Goal: Book appointment/travel/reservation

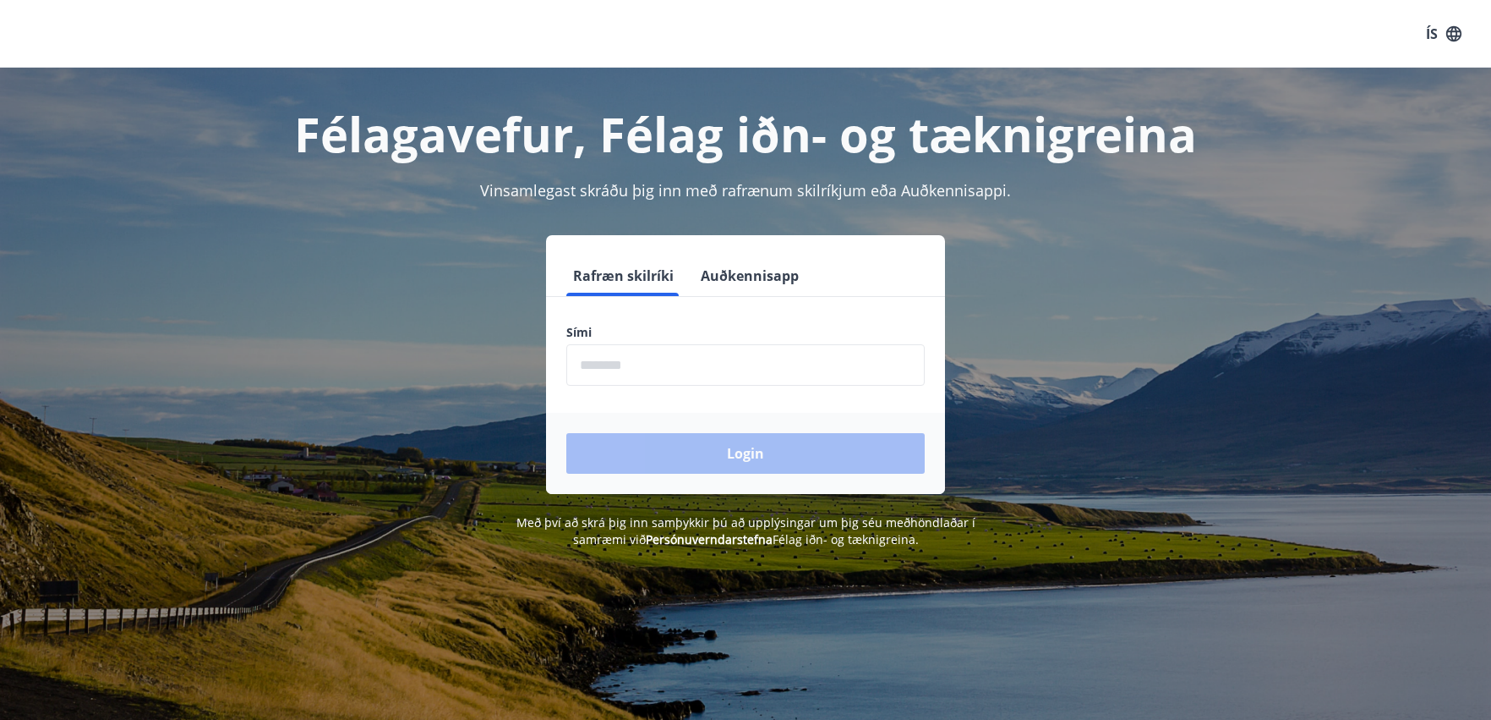
click at [661, 397] on form "Rafræn skilríki Auðkennisapp Sími ​ Login" at bounding box center [745, 374] width 399 height 238
click at [664, 389] on form "Rafræn skilríki Auðkennisapp Sími ​ Login" at bounding box center [745, 374] width 399 height 238
click at [669, 371] on input "phone" at bounding box center [745, 364] width 358 height 41
type input "********"
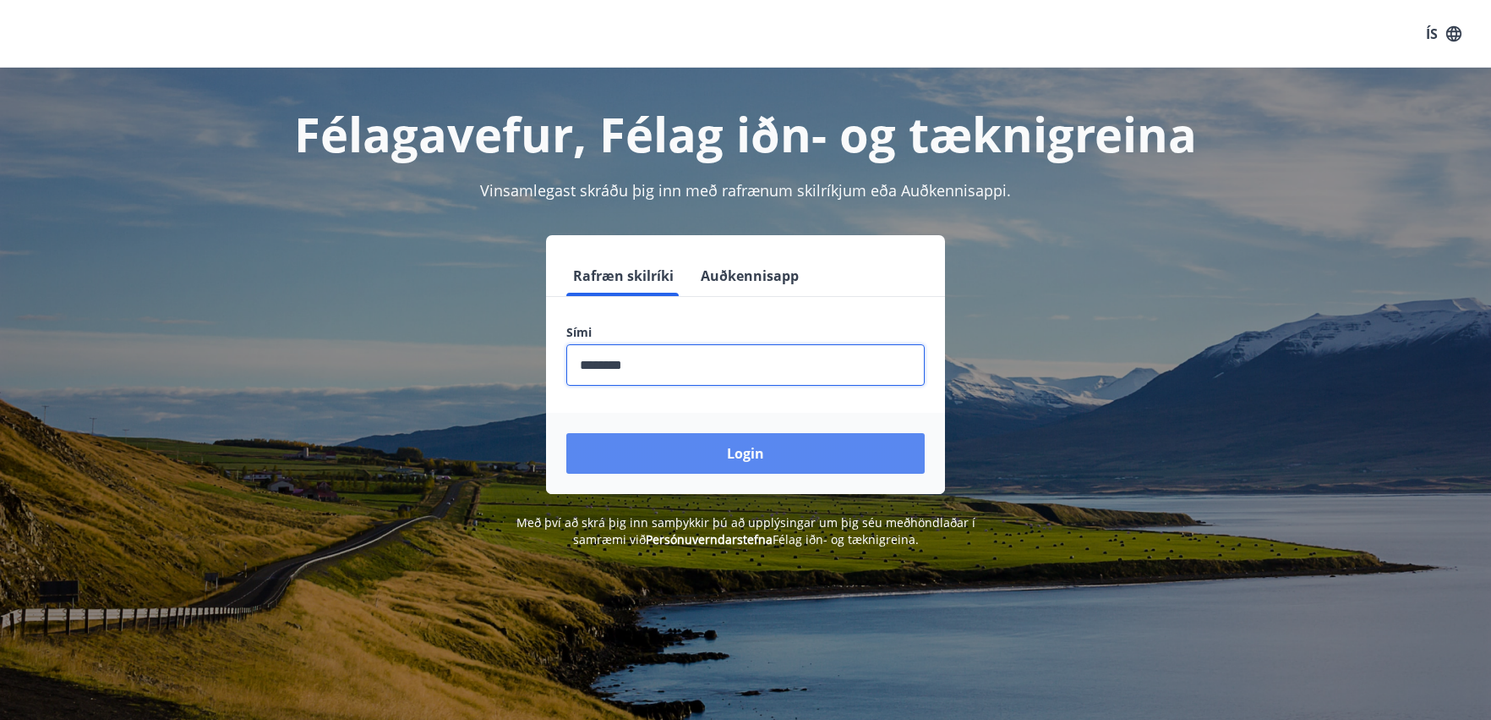
click at [695, 451] on button "Login" at bounding box center [745, 453] width 358 height 41
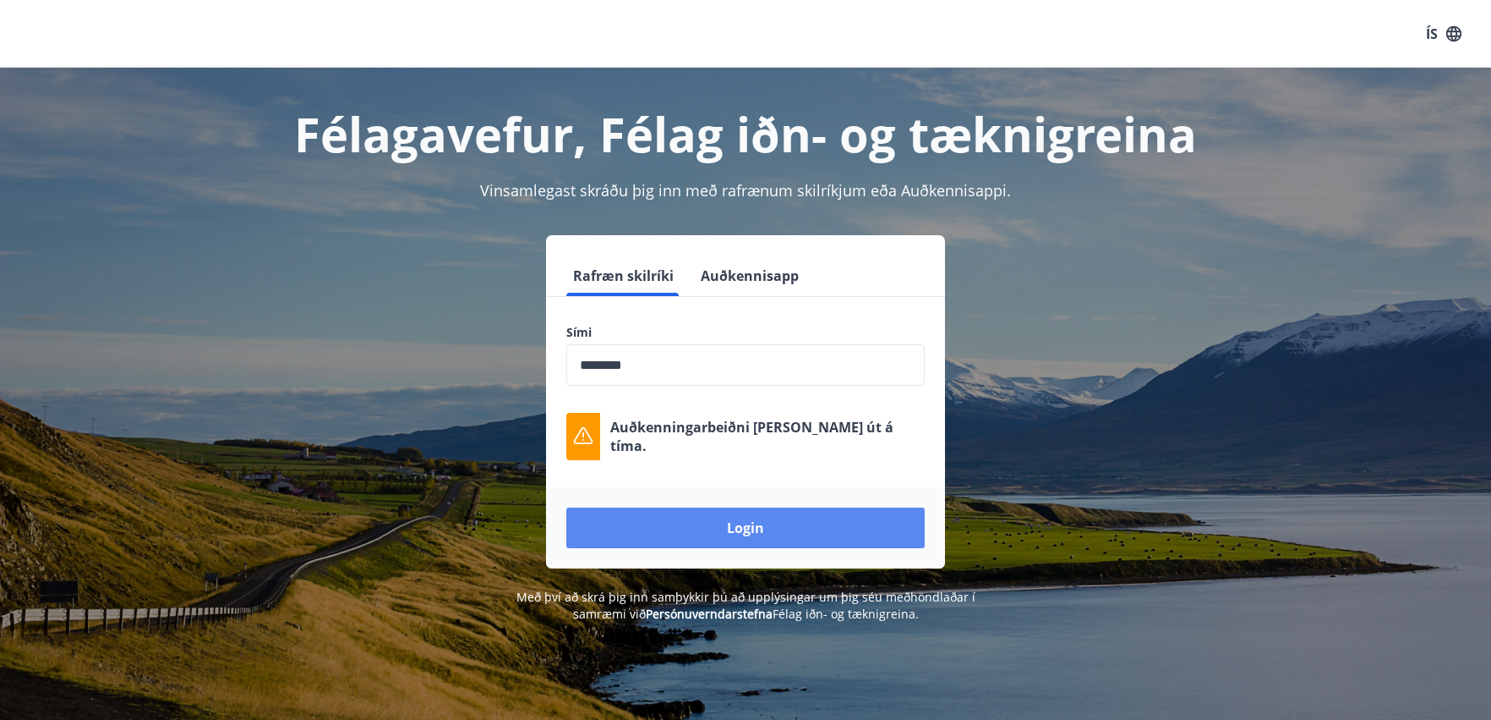
click at [627, 517] on button "Login" at bounding box center [745, 527] width 358 height 41
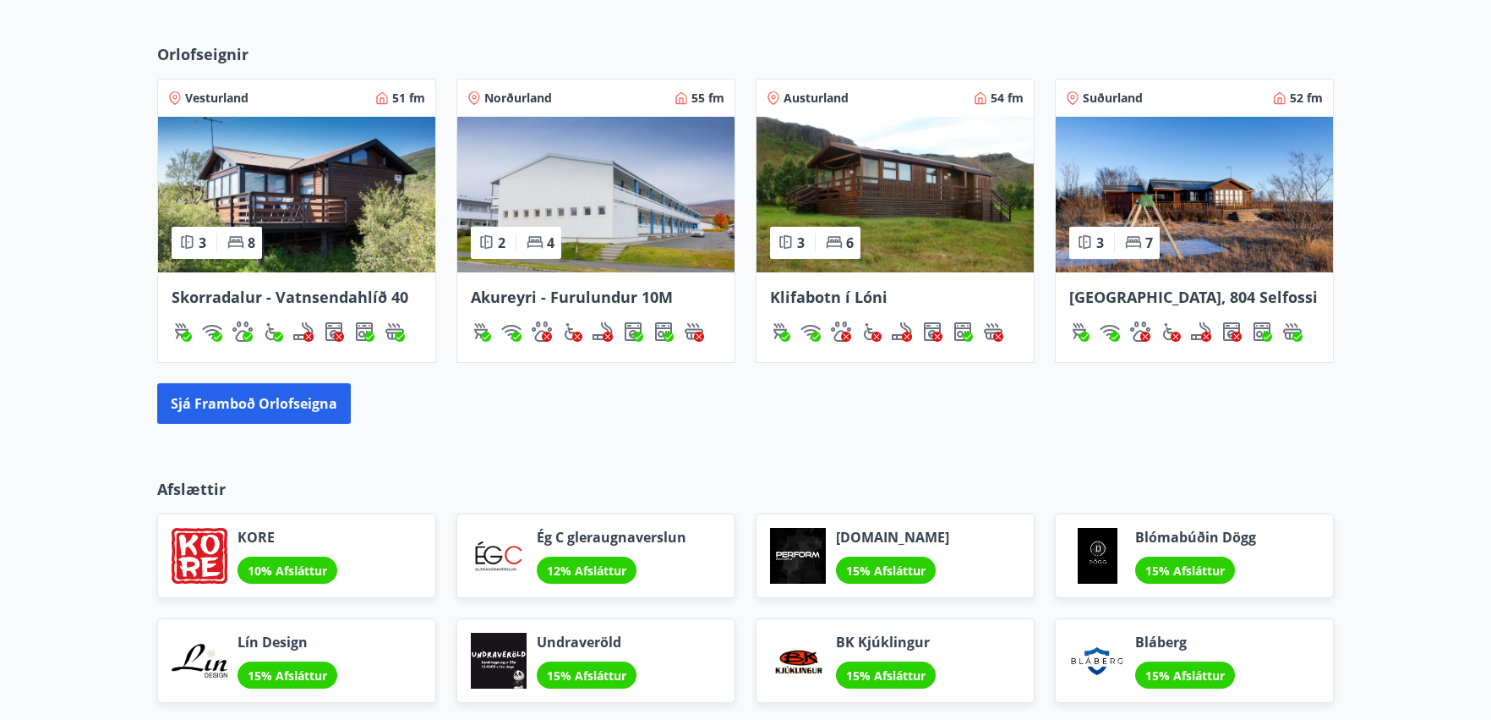
scroll to position [1099, 0]
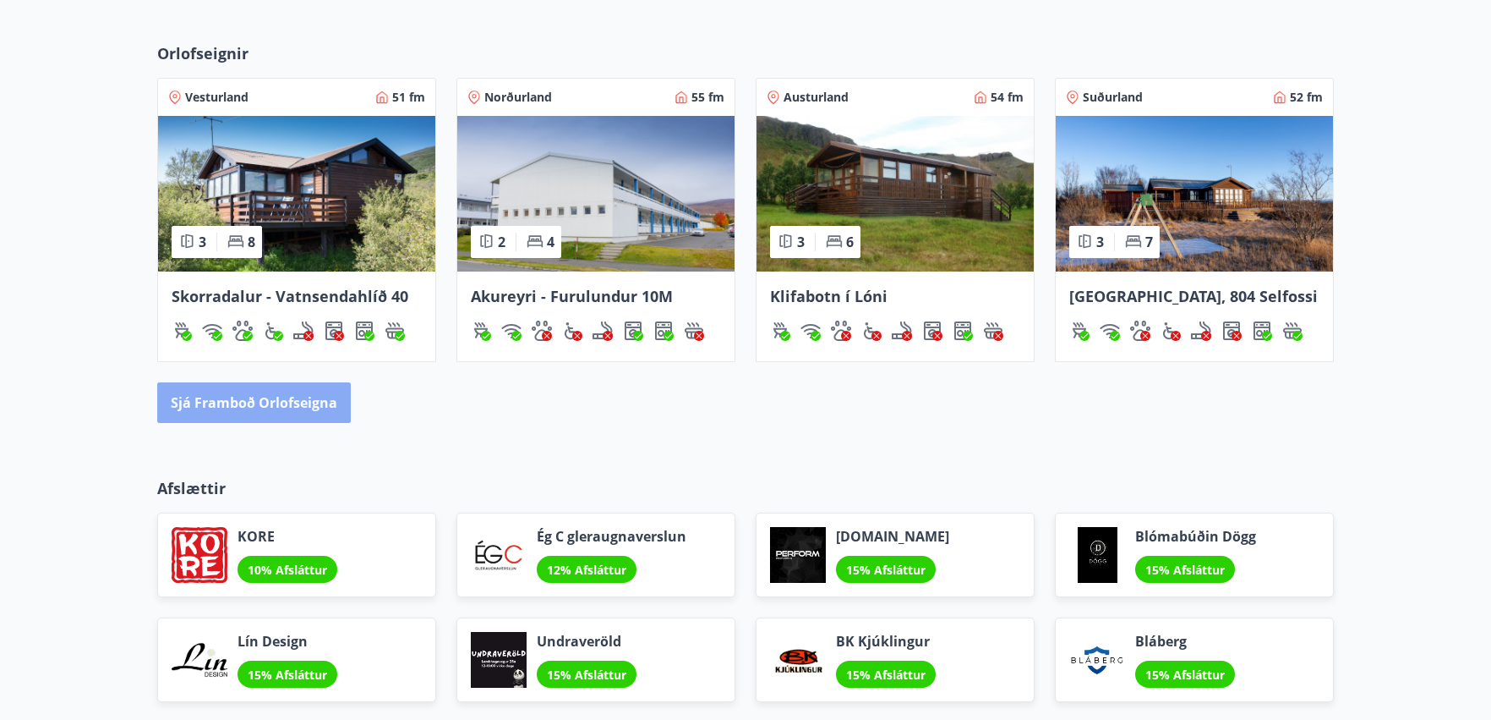
click at [330, 385] on button "Sjá framboð orlofseigna" at bounding box center [254, 402] width 194 height 41
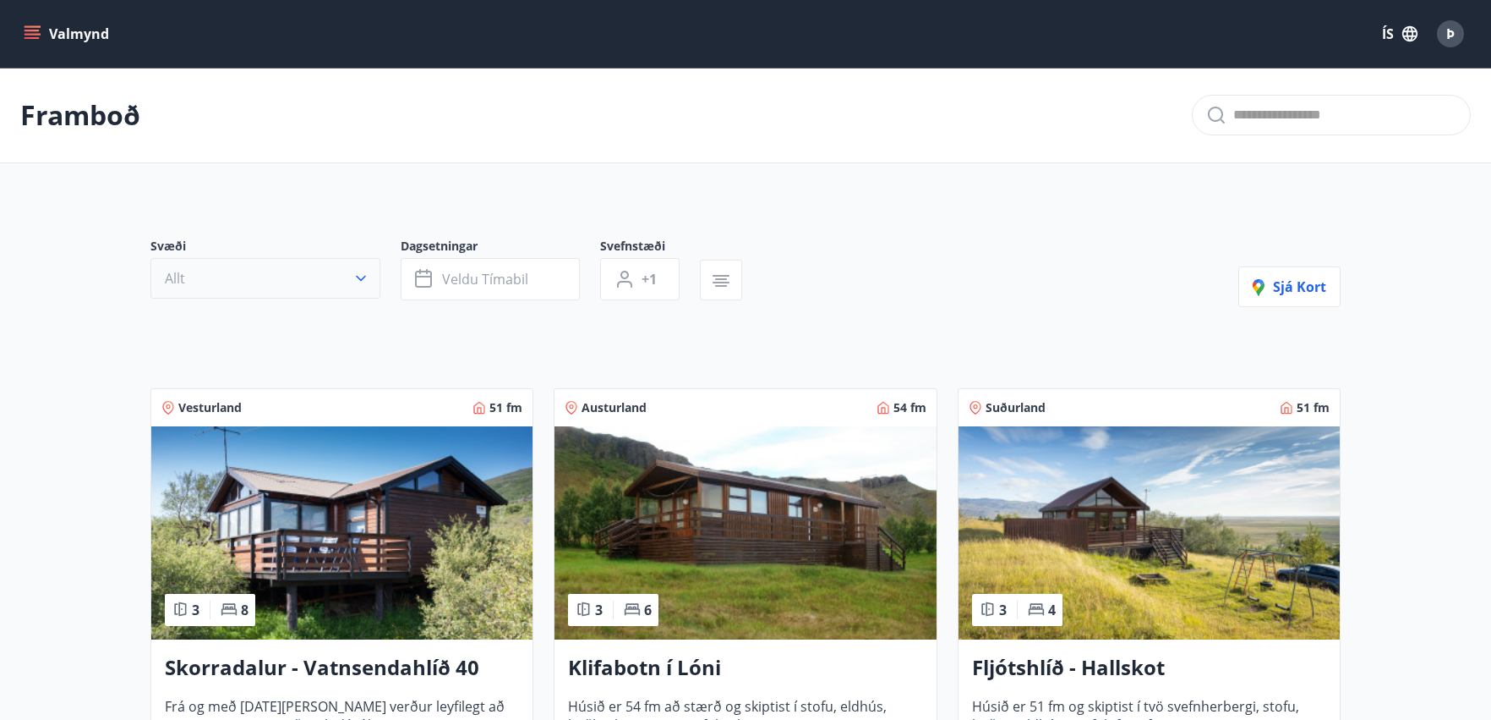
click at [378, 277] on div "Svæði Allt" at bounding box center [275, 269] width 250 height 63
click at [353, 279] on icon "button" at bounding box center [361, 278] width 17 height 17
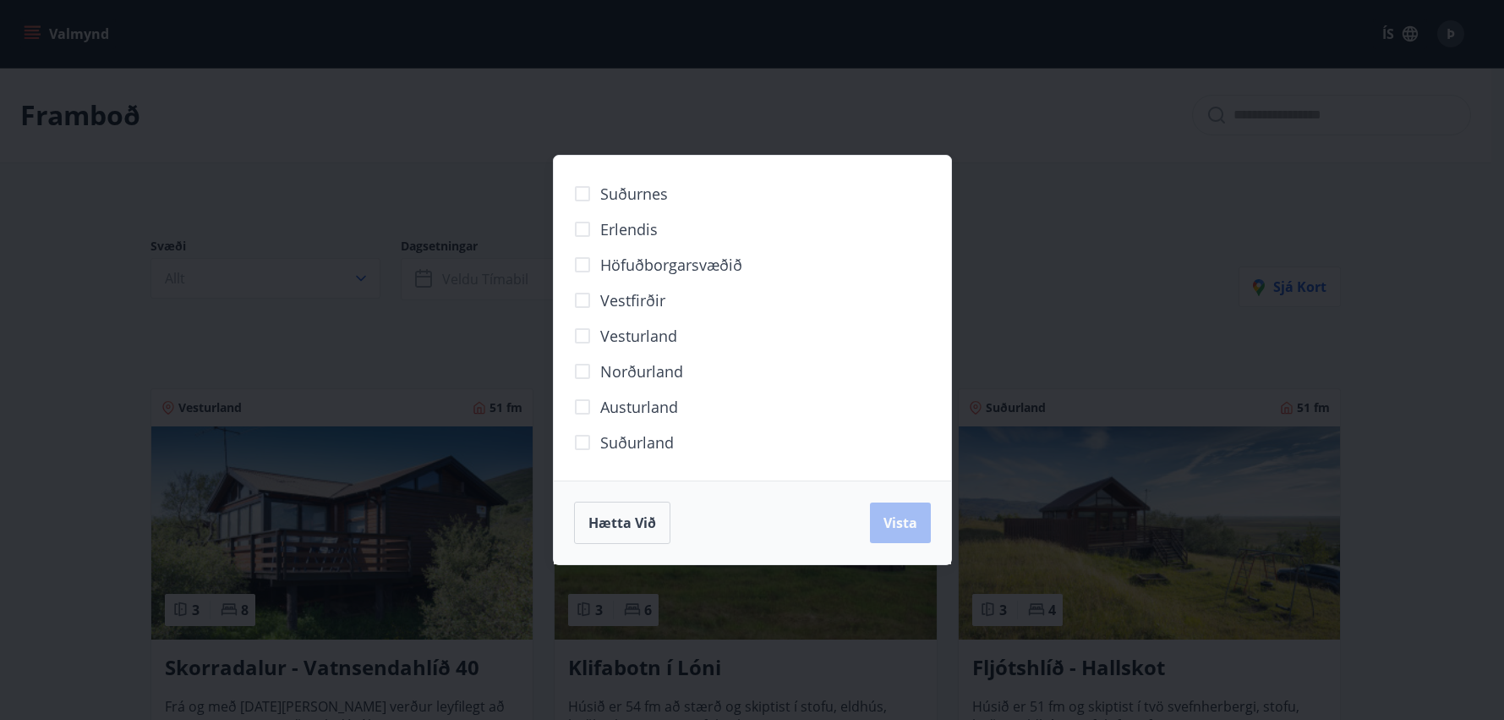
click at [648, 369] on span "Norðurland" at bounding box center [641, 371] width 83 height 22
click at [927, 537] on button "Vista" at bounding box center [900, 522] width 61 height 41
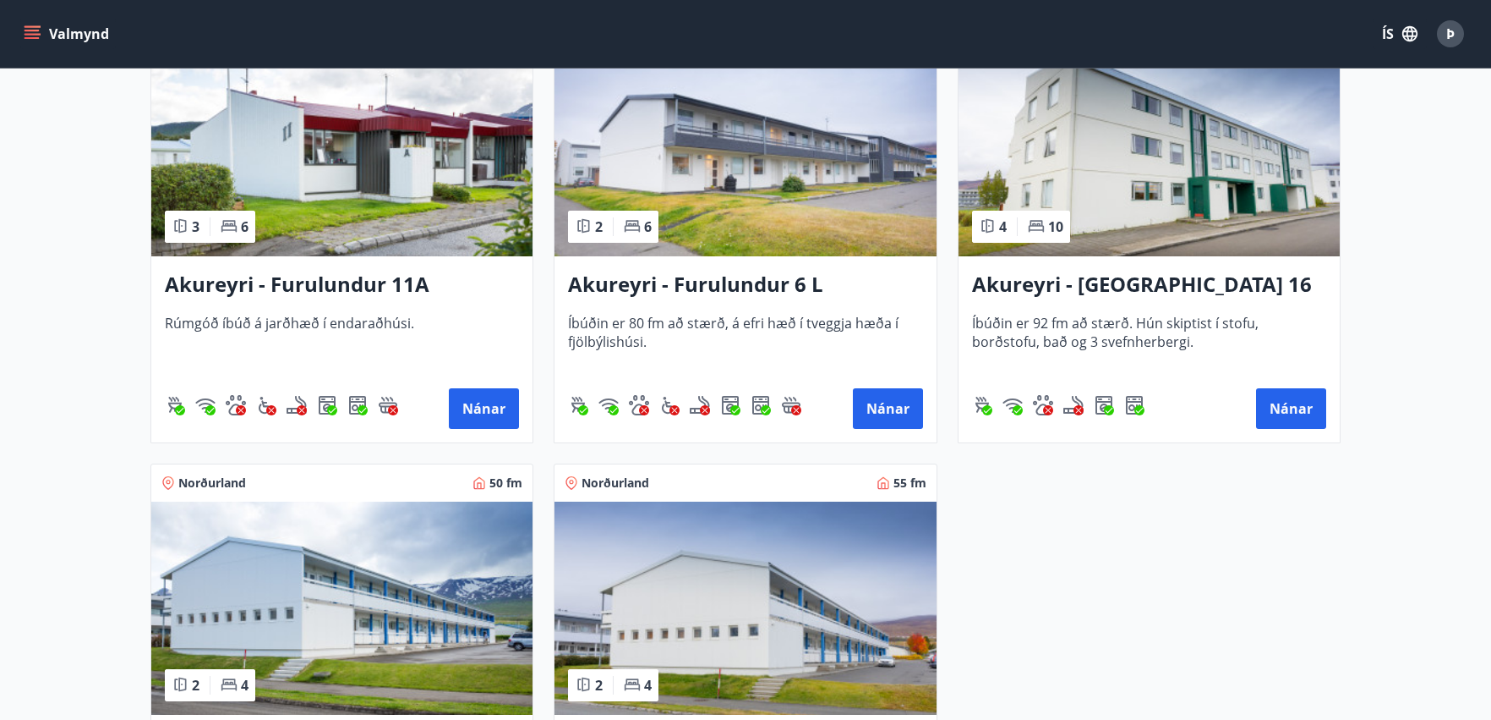
scroll to position [423, 0]
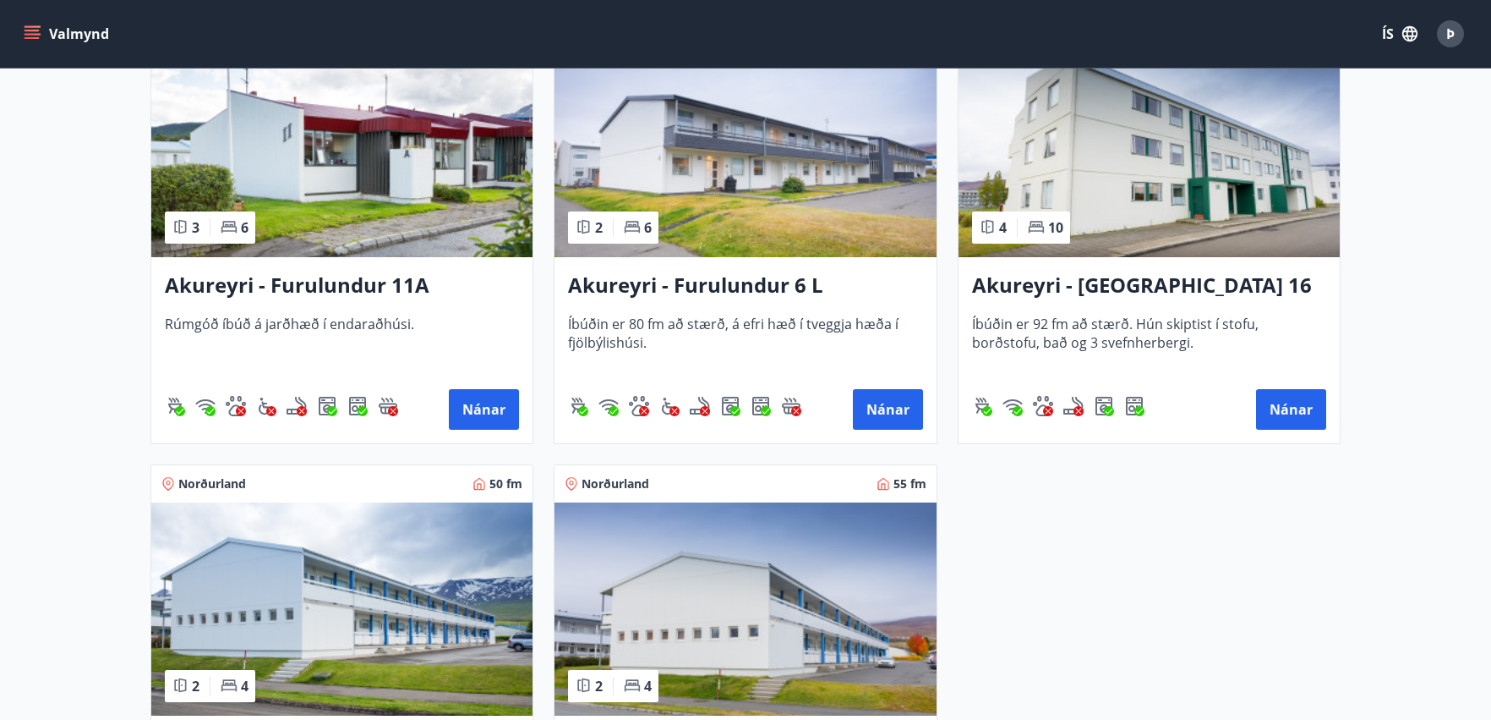
click at [233, 276] on h3 "Akureyri - Furulundur 11A" at bounding box center [342, 286] width 354 height 30
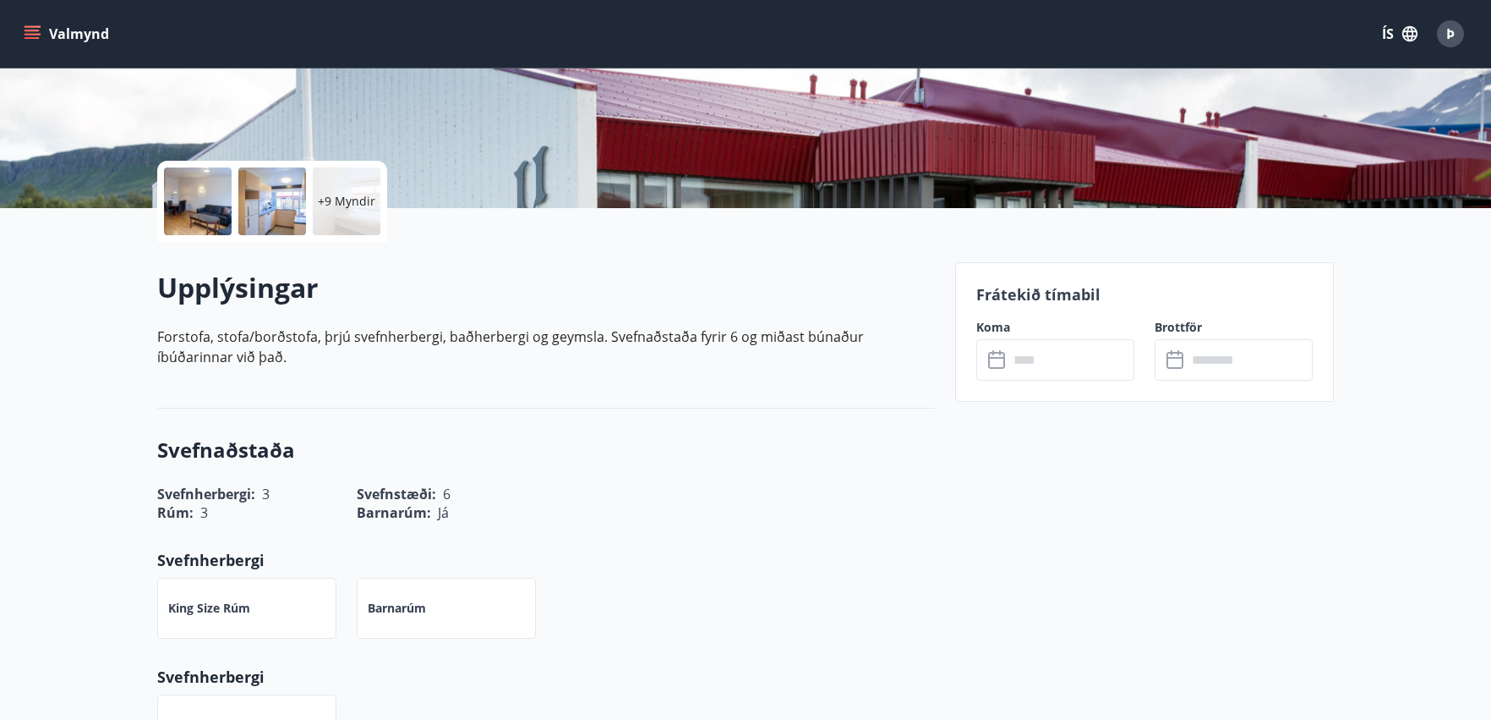
scroll to position [338, 0]
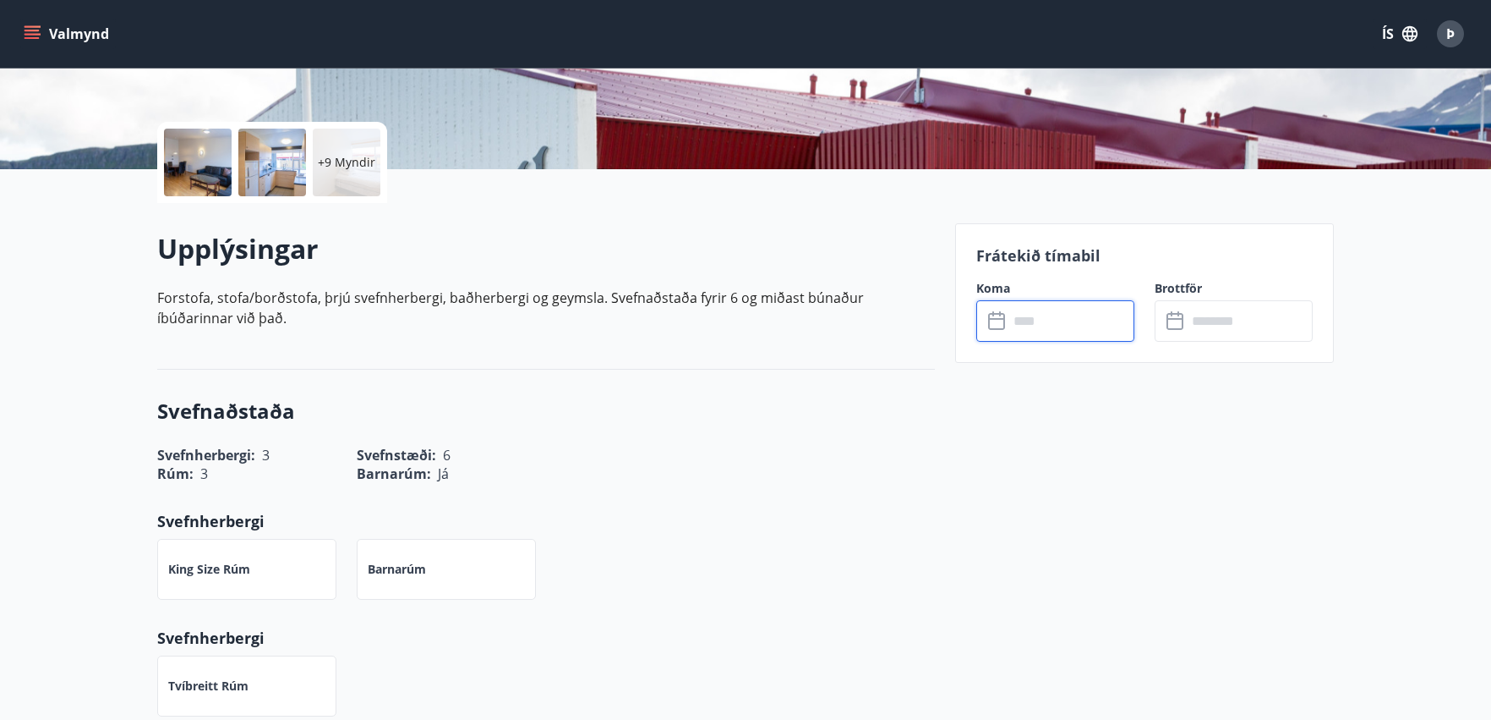
click at [1037, 317] on input "text" at bounding box center [1072, 320] width 126 height 41
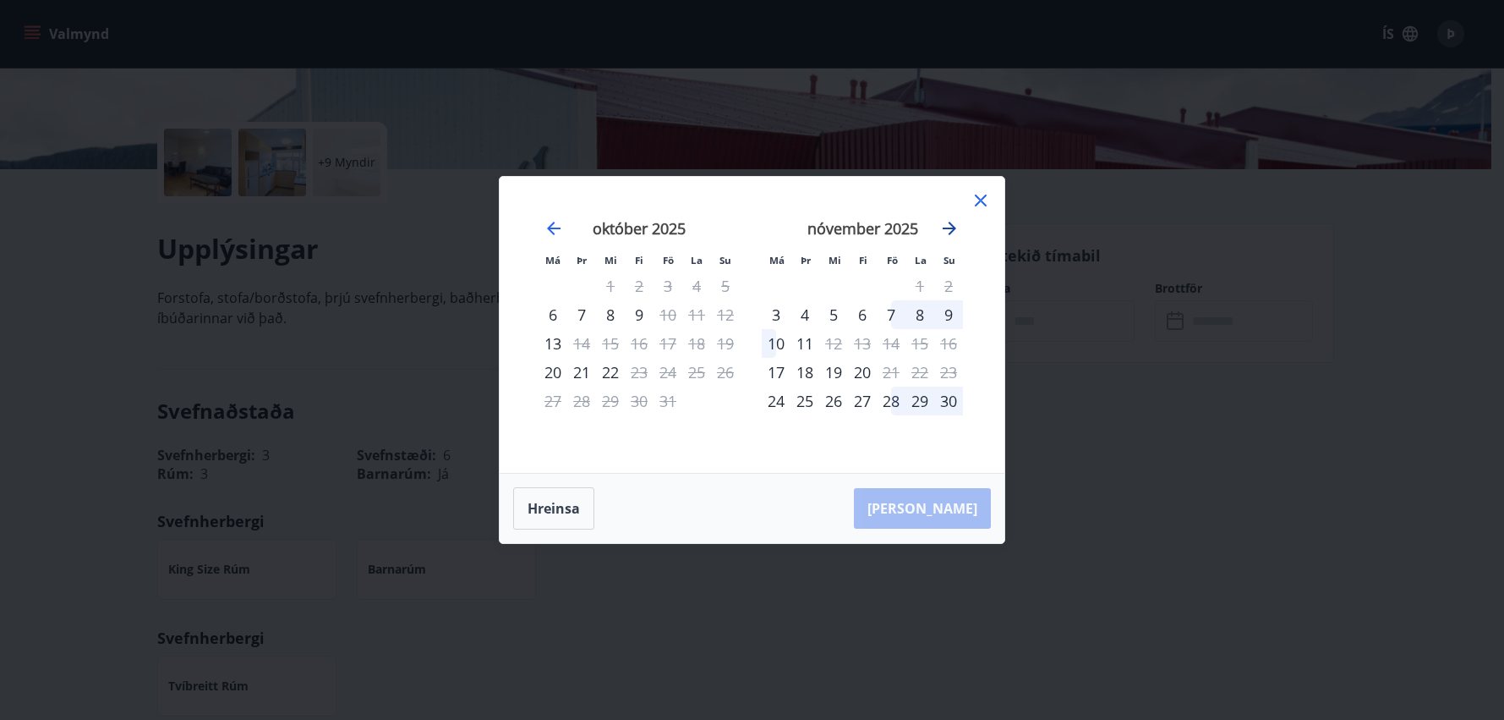
click at [946, 225] on icon "Move forward to switch to the next month." at bounding box center [949, 228] width 20 height 20
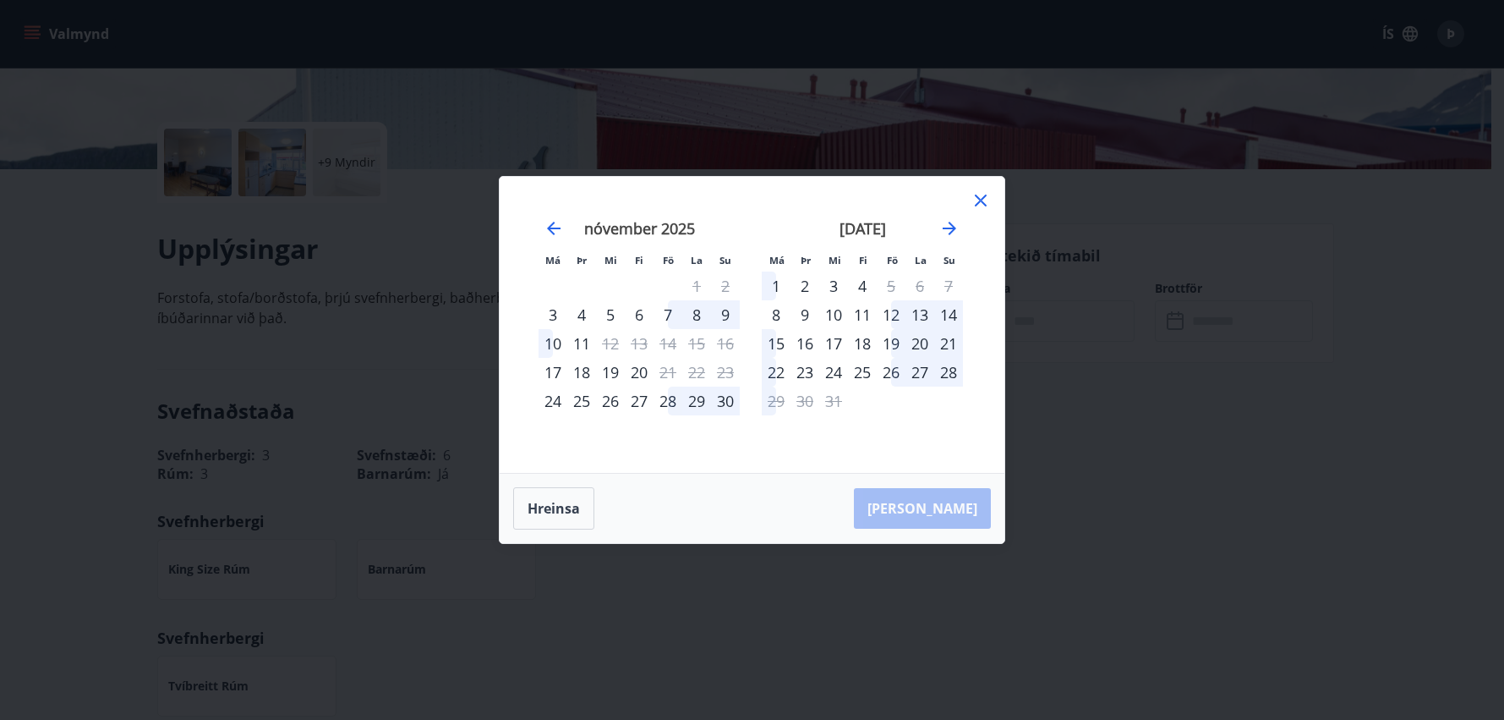
click at [1148, 515] on div "Má Þr Mi Fi Fö La Su Má Þr Mi Fi Fö La Su [DATE] 1 2 3 4 5 6 7 8 9 10 11 12 13 …" at bounding box center [752, 360] width 1504 height 720
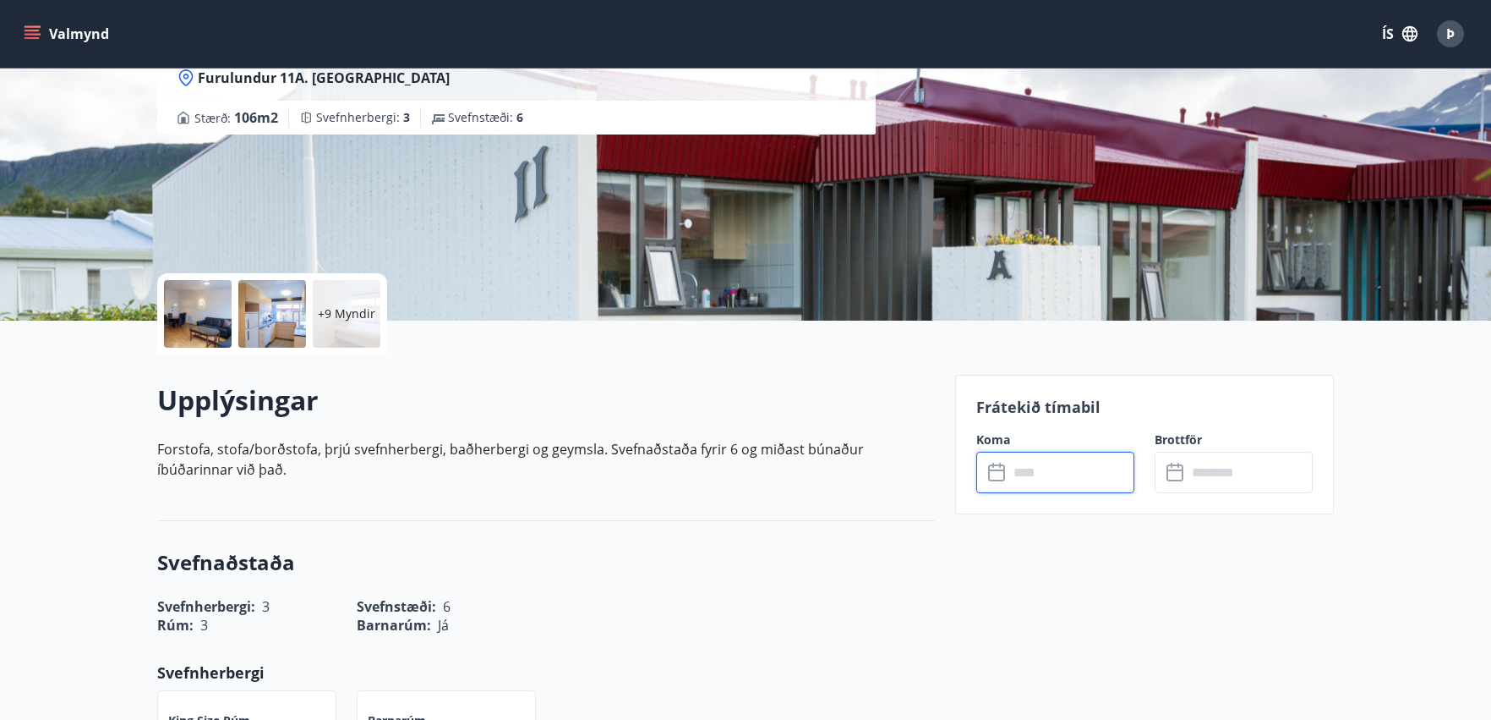
scroll to position [0, 0]
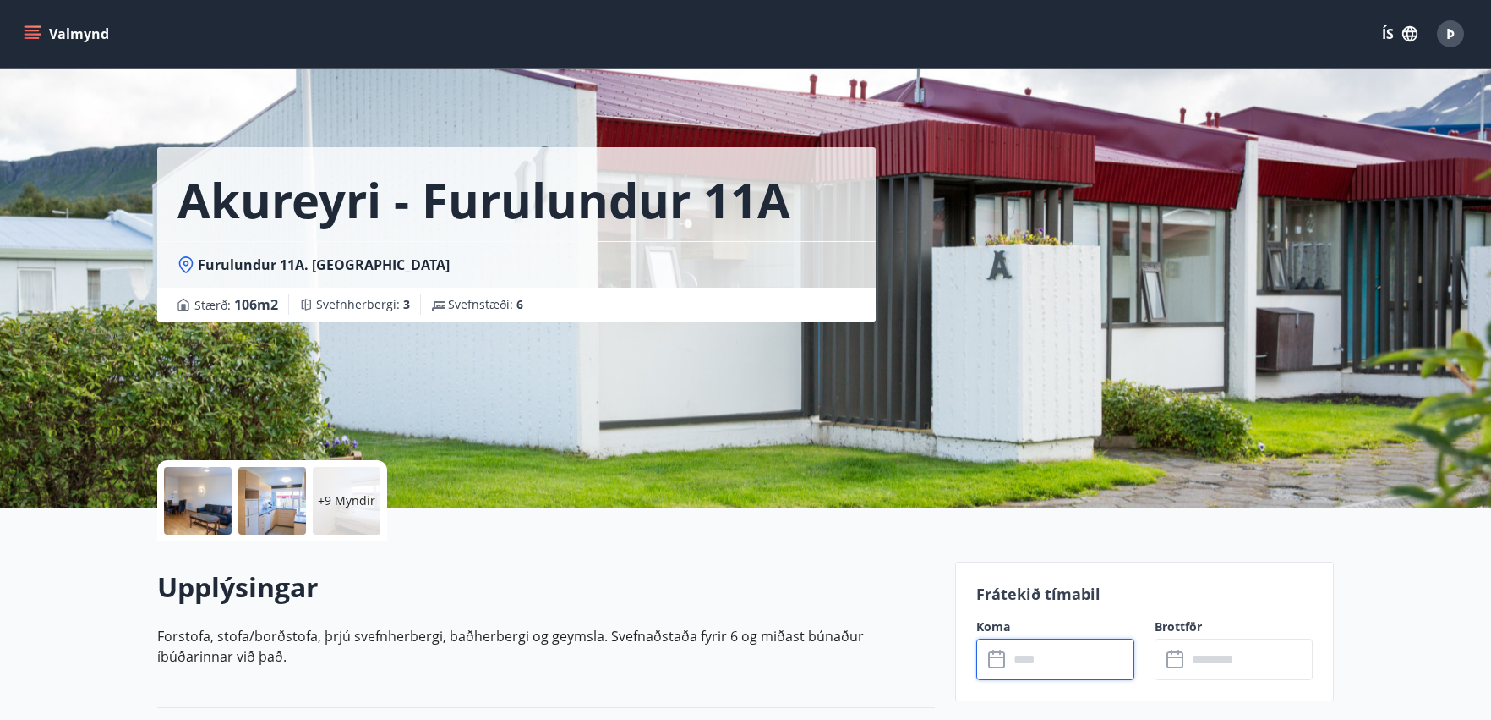
click at [90, 20] on button "Valmynd" at bounding box center [68, 34] width 96 height 30
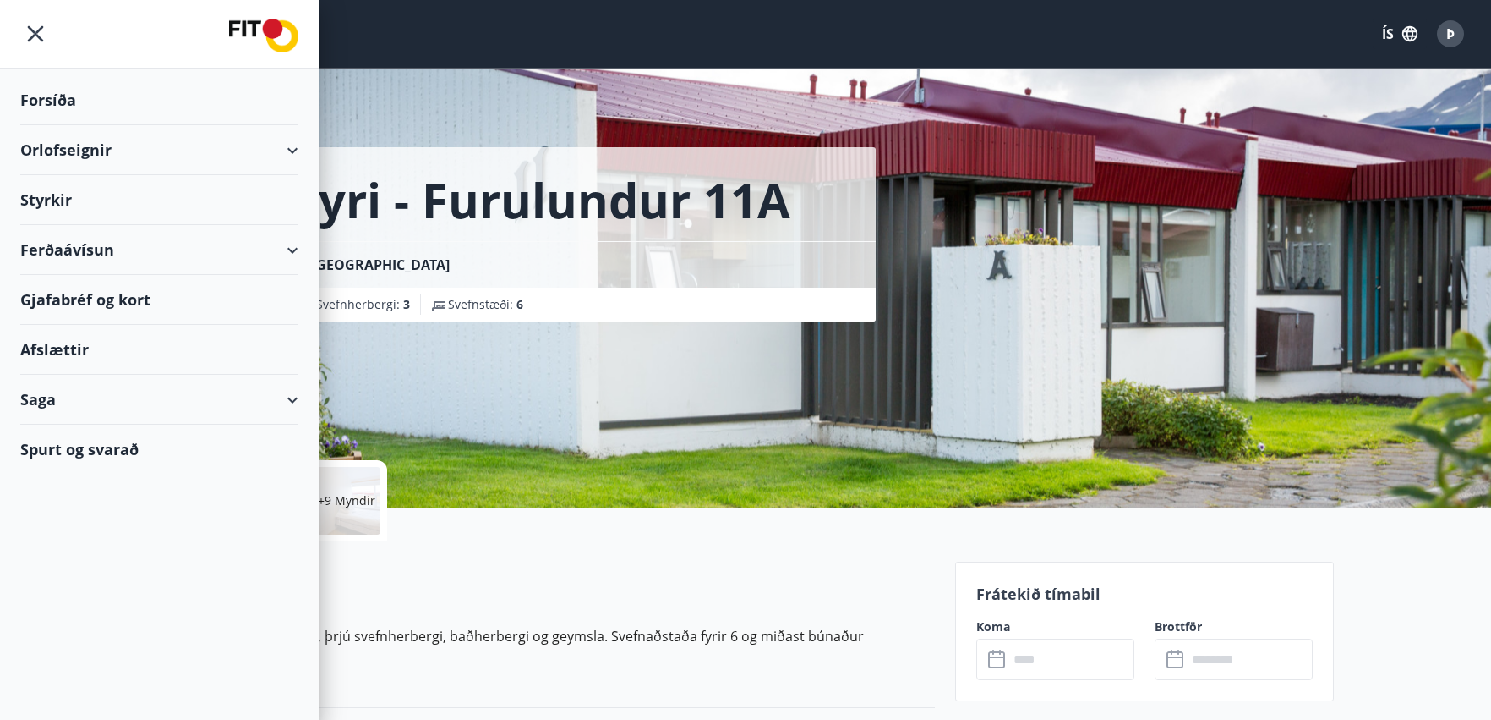
click at [266, 152] on div "Orlofseignir" at bounding box center [159, 150] width 278 height 50
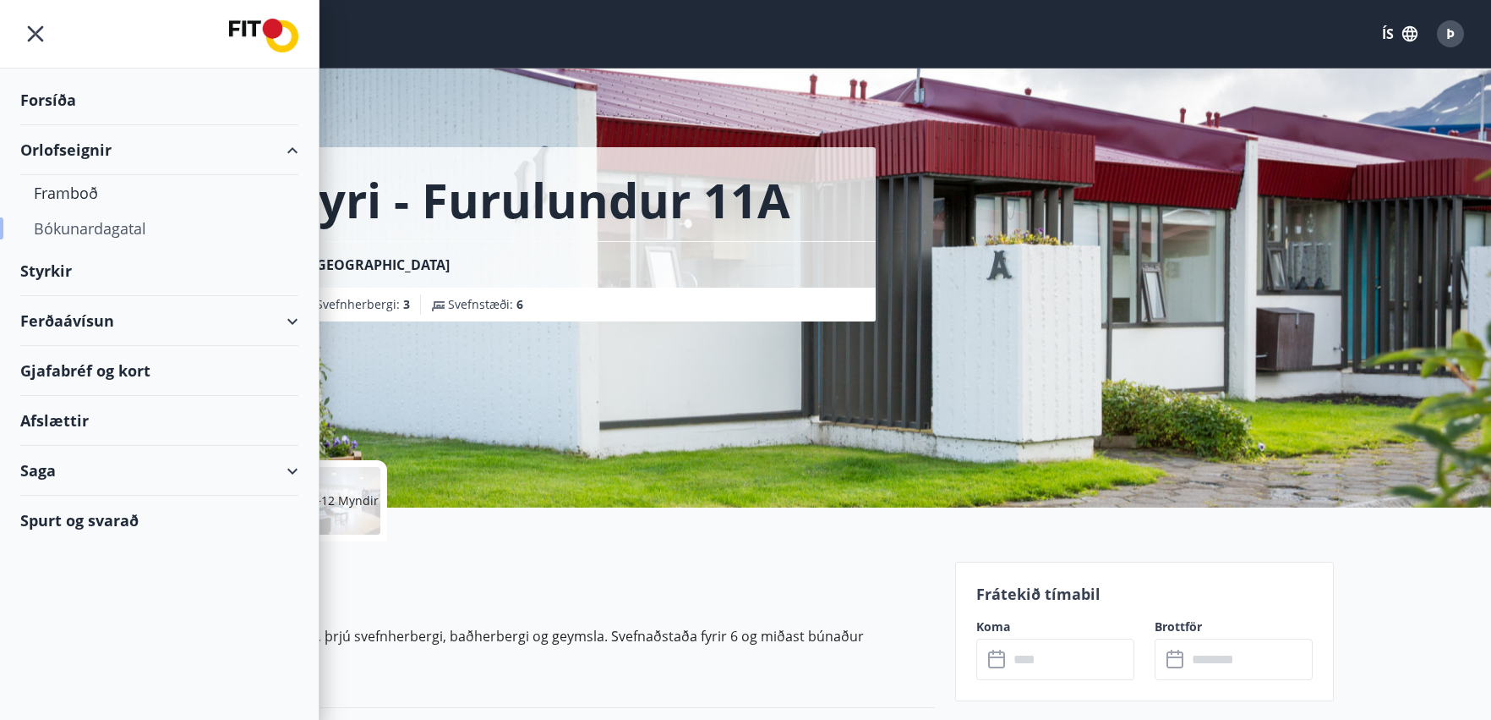
click at [71, 223] on div "Bókunardagatal" at bounding box center [159, 229] width 251 height 36
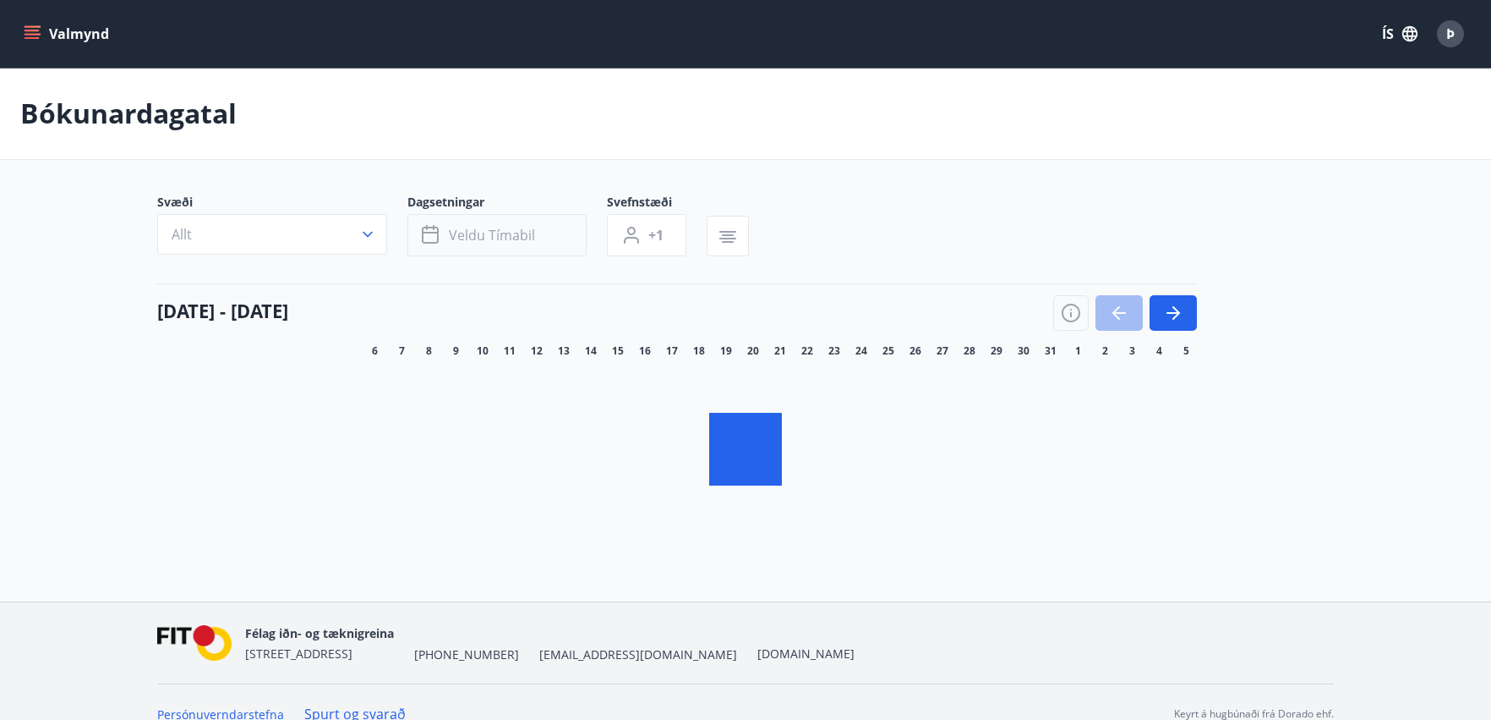
click at [577, 243] on button "Veldu tímabil" at bounding box center [497, 235] width 179 height 42
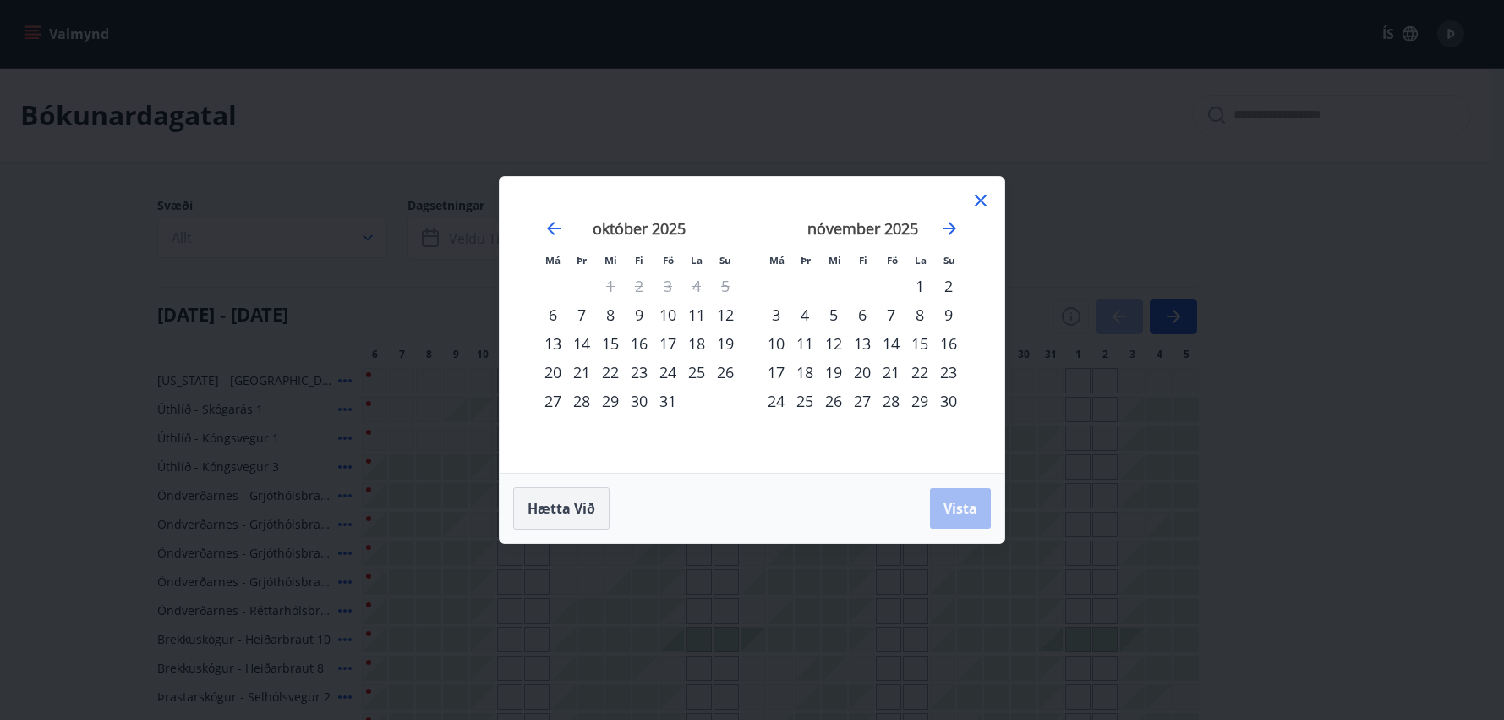
click at [550, 505] on span "Hætta við" at bounding box center [562, 508] width 68 height 19
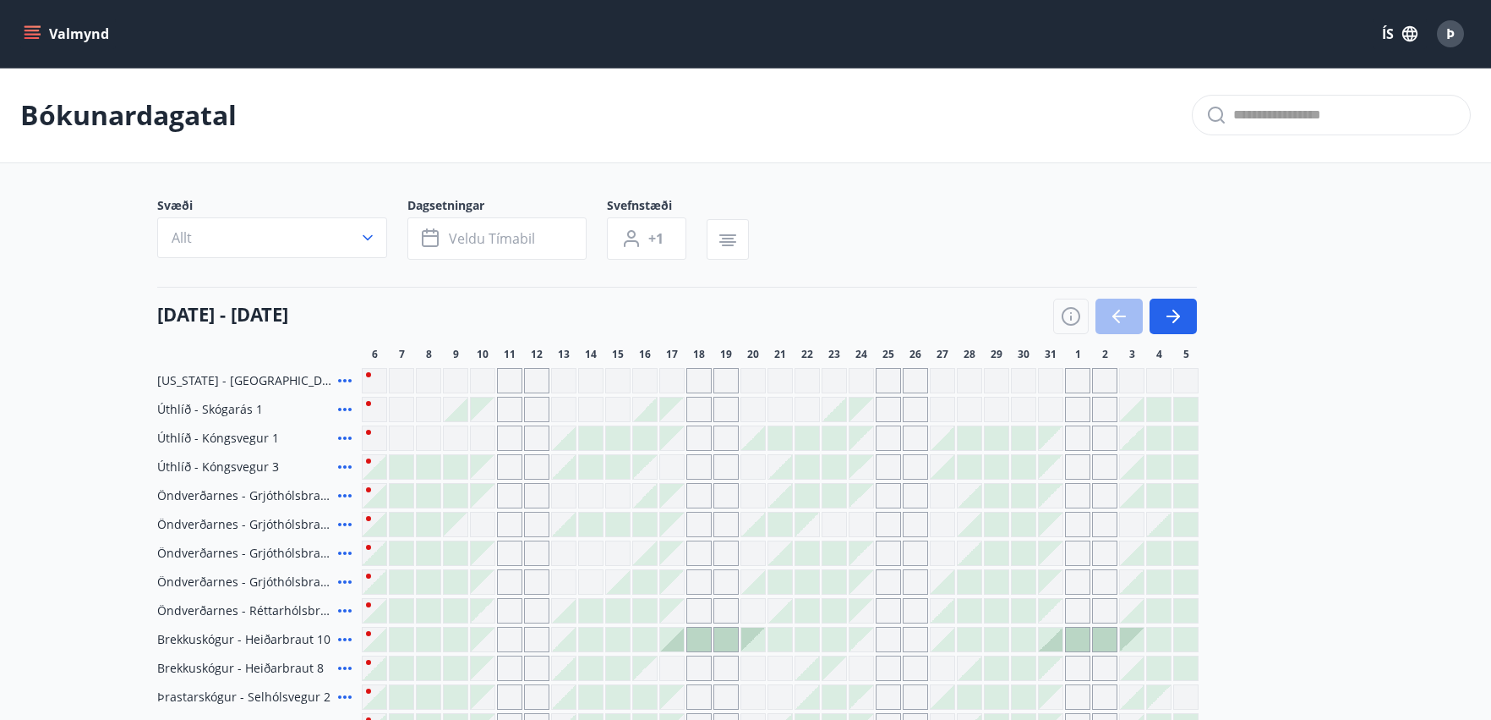
scroll to position [169, 0]
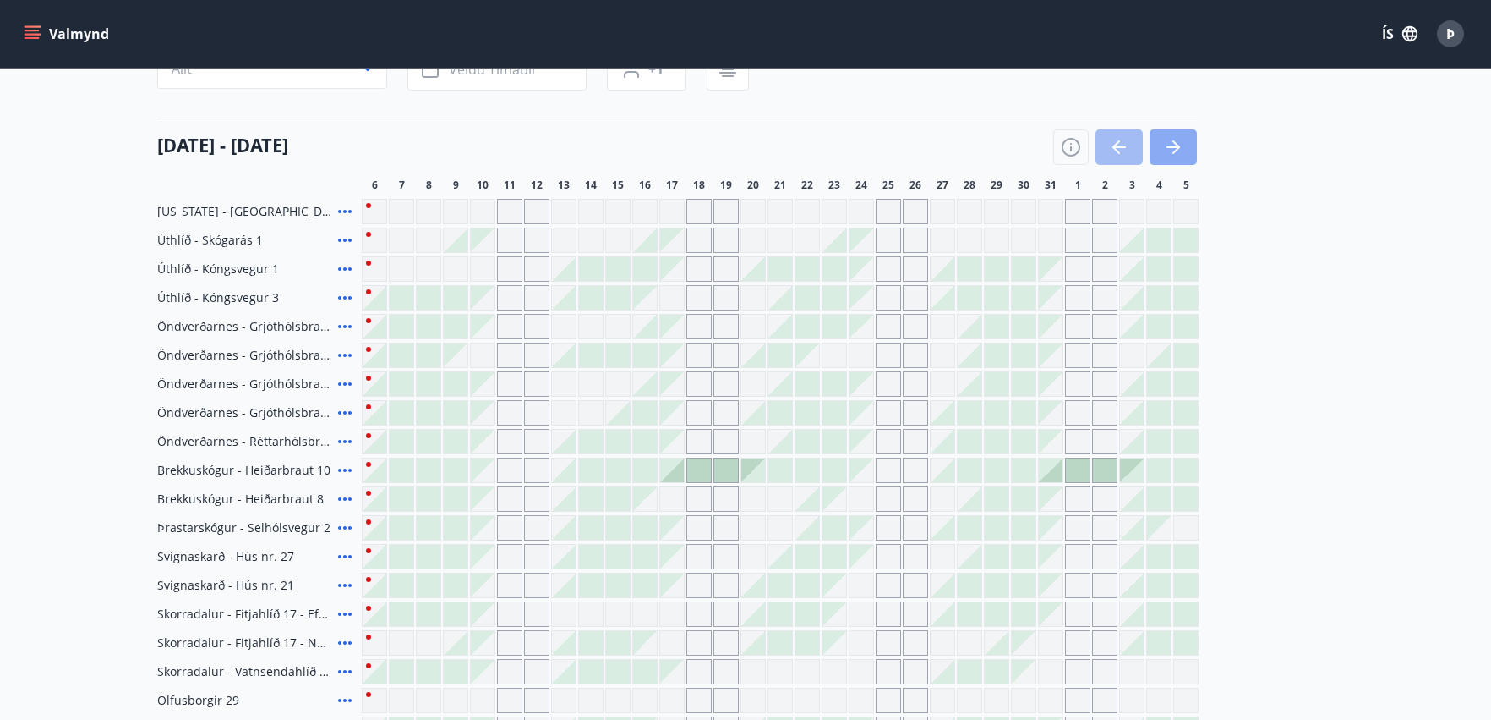
click at [1186, 137] on button "button" at bounding box center [1173, 147] width 47 height 36
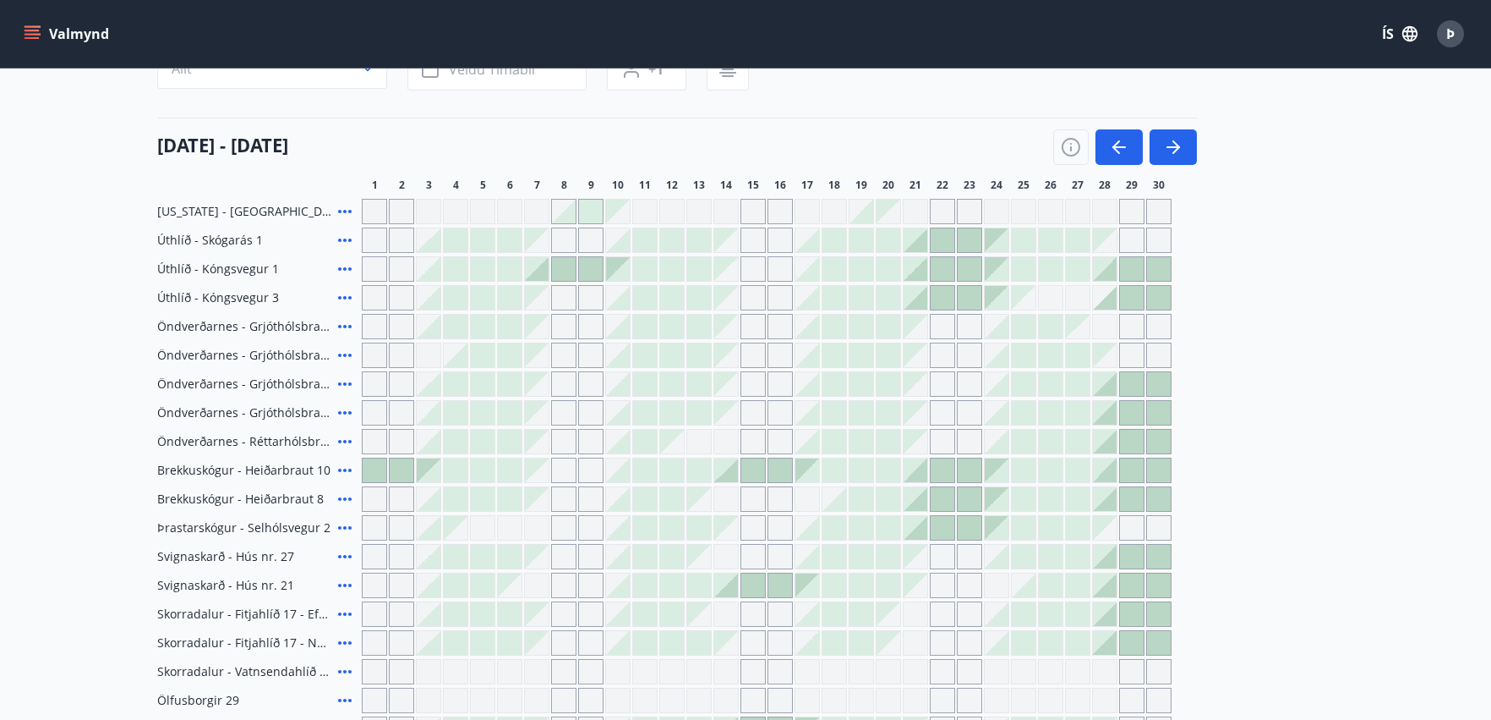
scroll to position [254, 0]
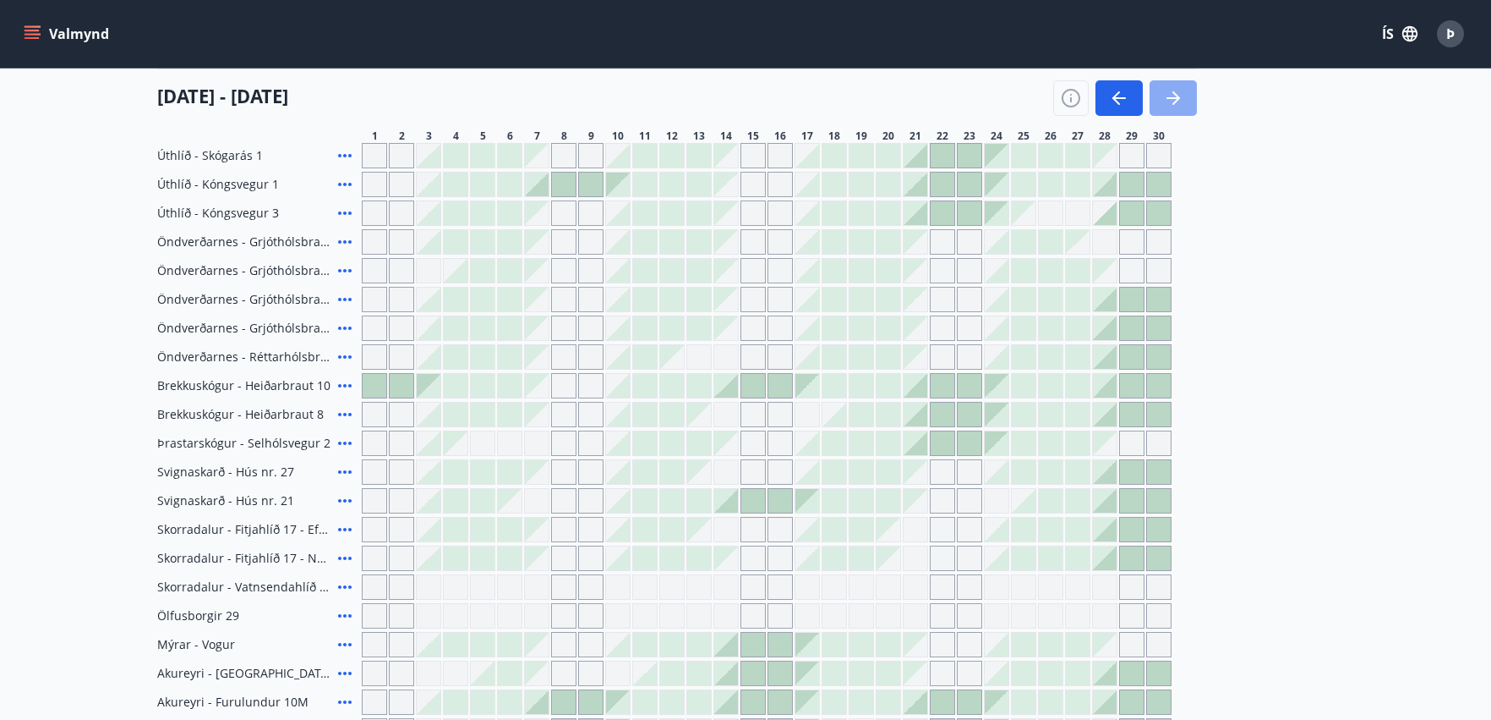
click at [1182, 102] on icon "button" at bounding box center [1173, 98] width 20 height 20
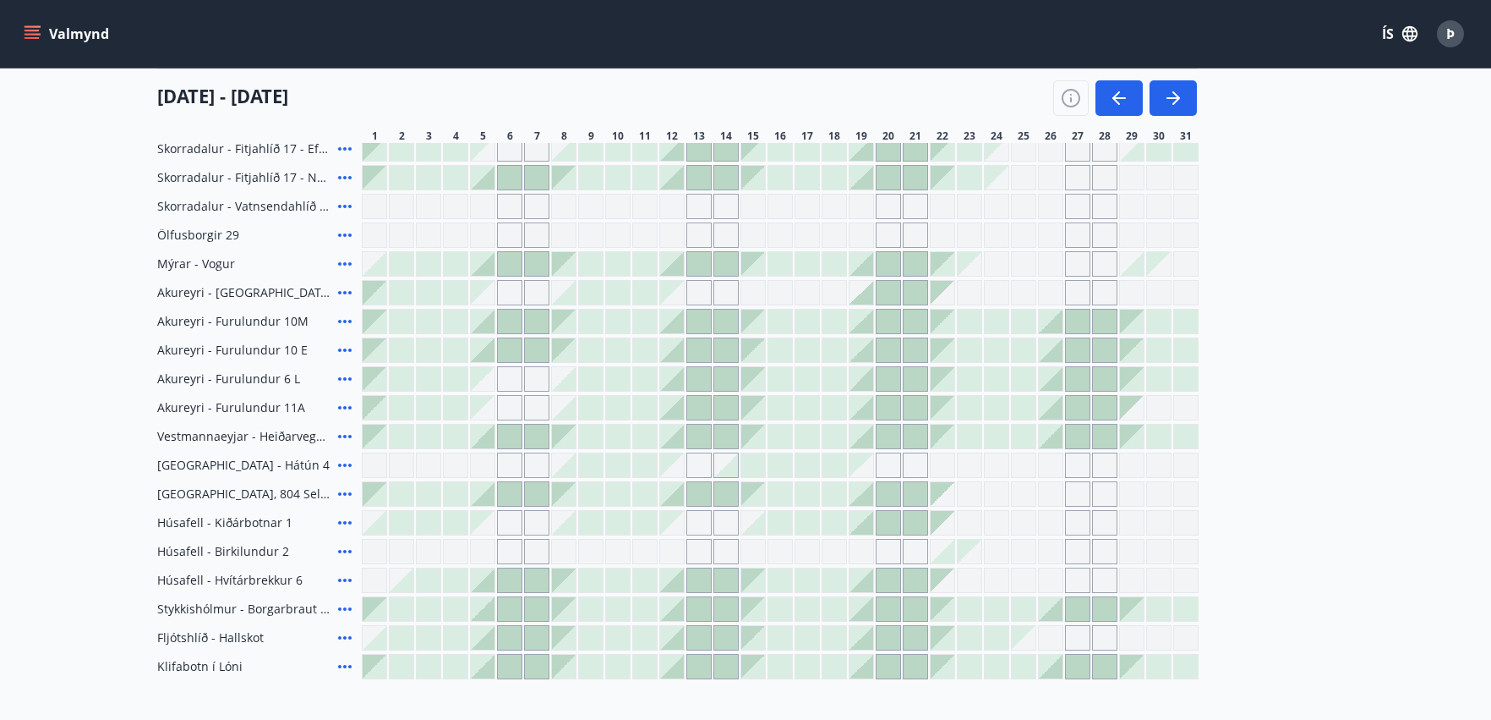
scroll to position [550, 0]
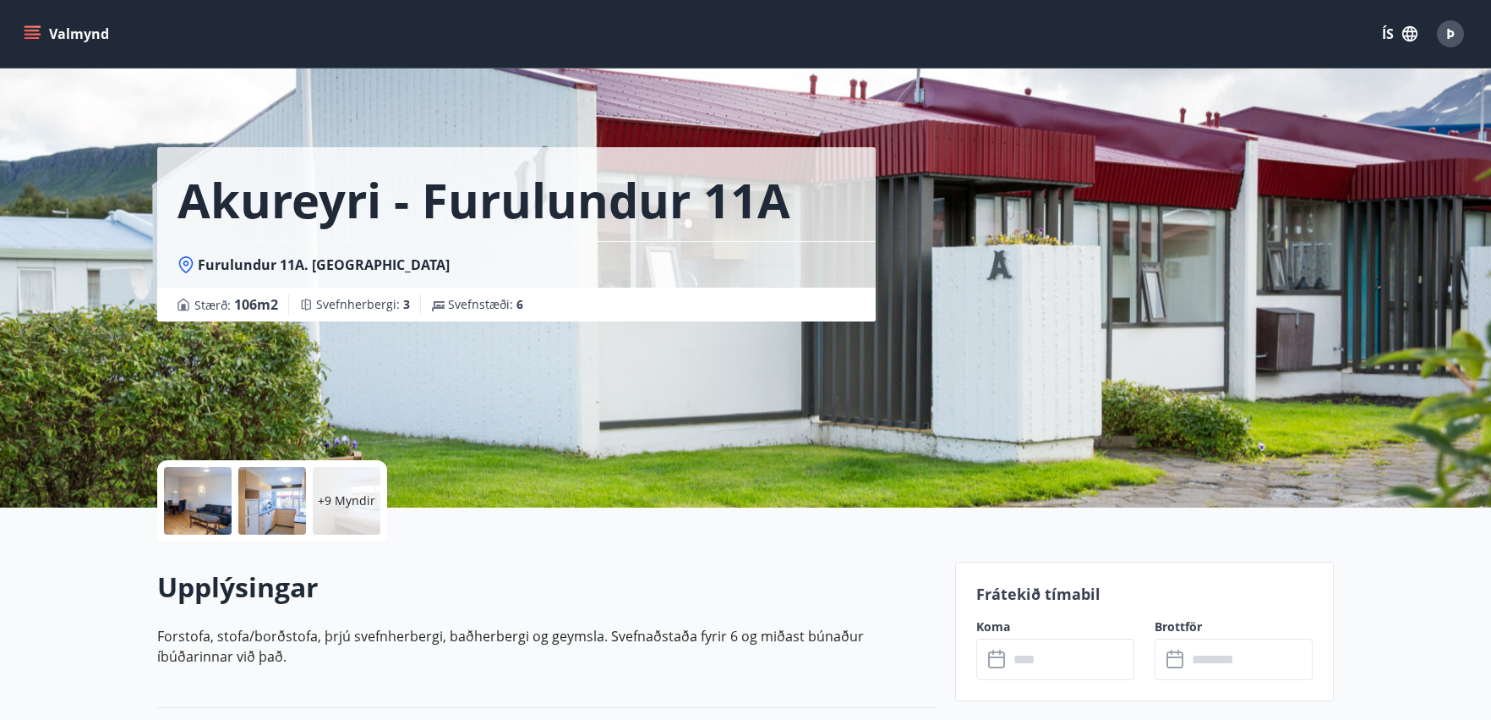
click at [29, 35] on icon "menu" at bounding box center [34, 34] width 19 height 2
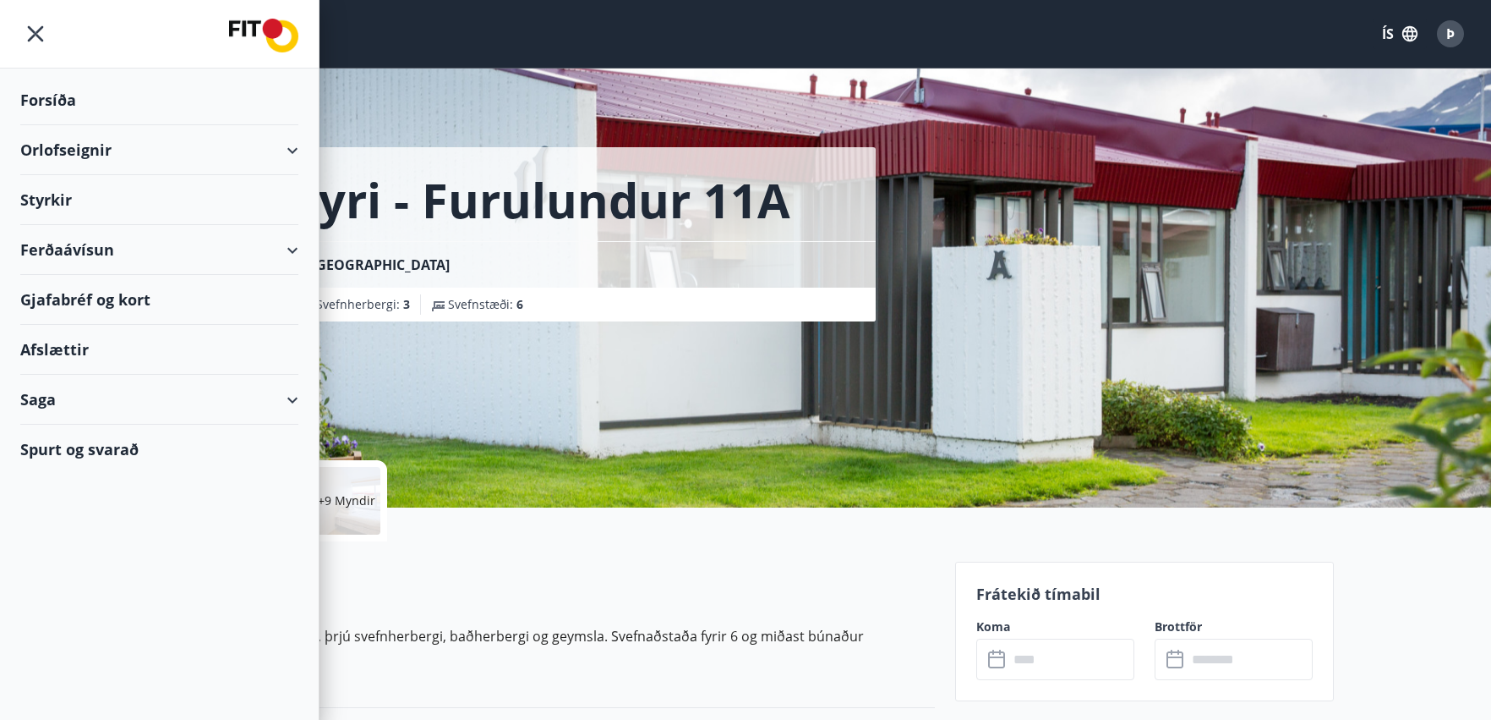
click at [257, 145] on div "Orlofseignir" at bounding box center [159, 150] width 278 height 50
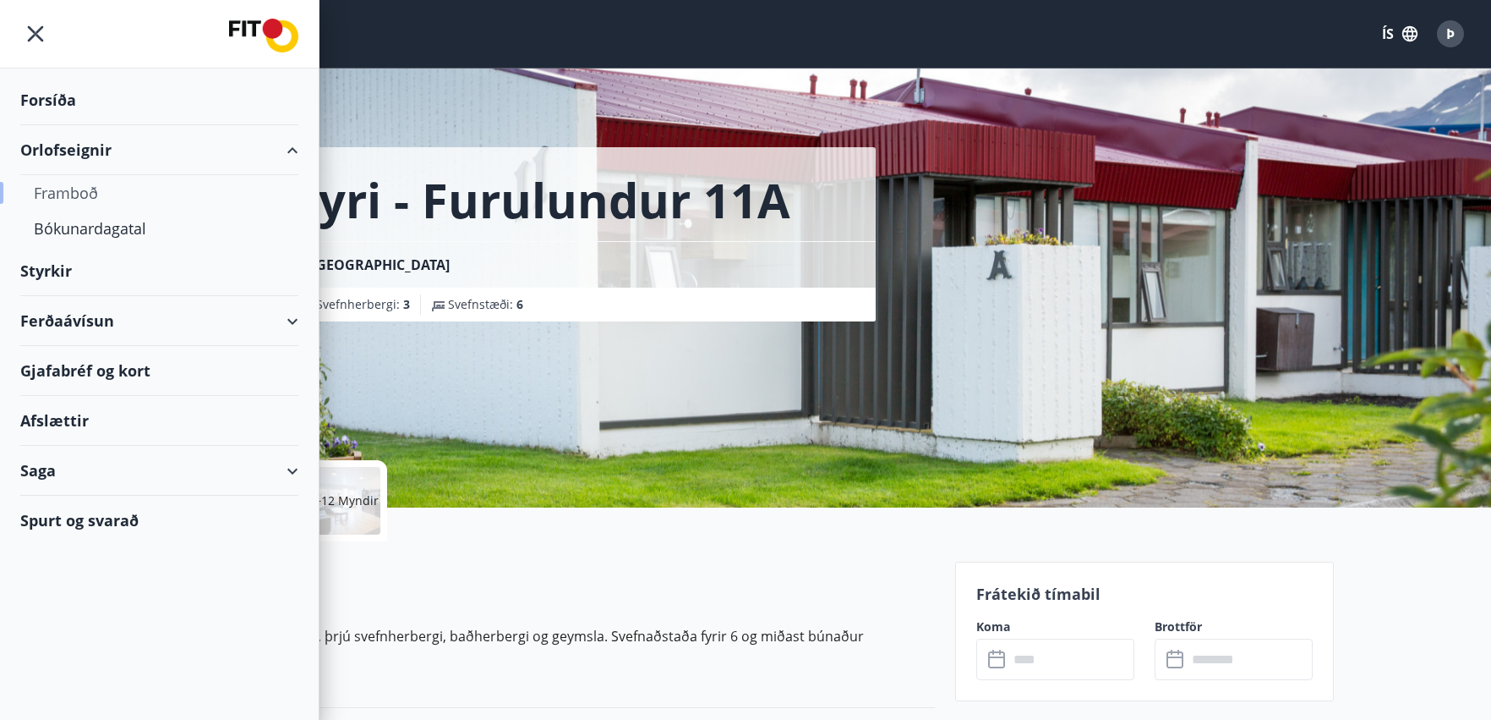
click at [79, 184] on div "Framboð" at bounding box center [159, 193] width 251 height 36
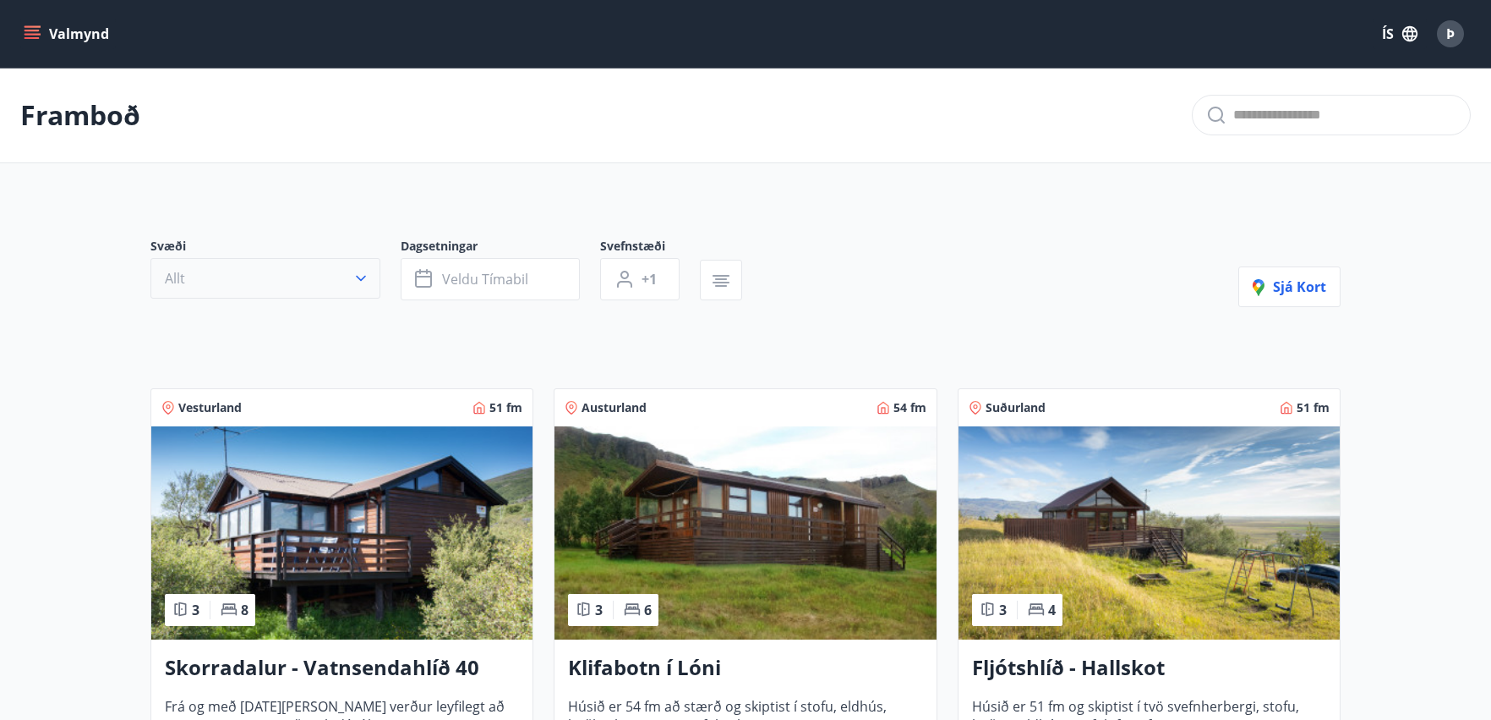
click at [358, 273] on icon "button" at bounding box center [361, 278] width 17 height 17
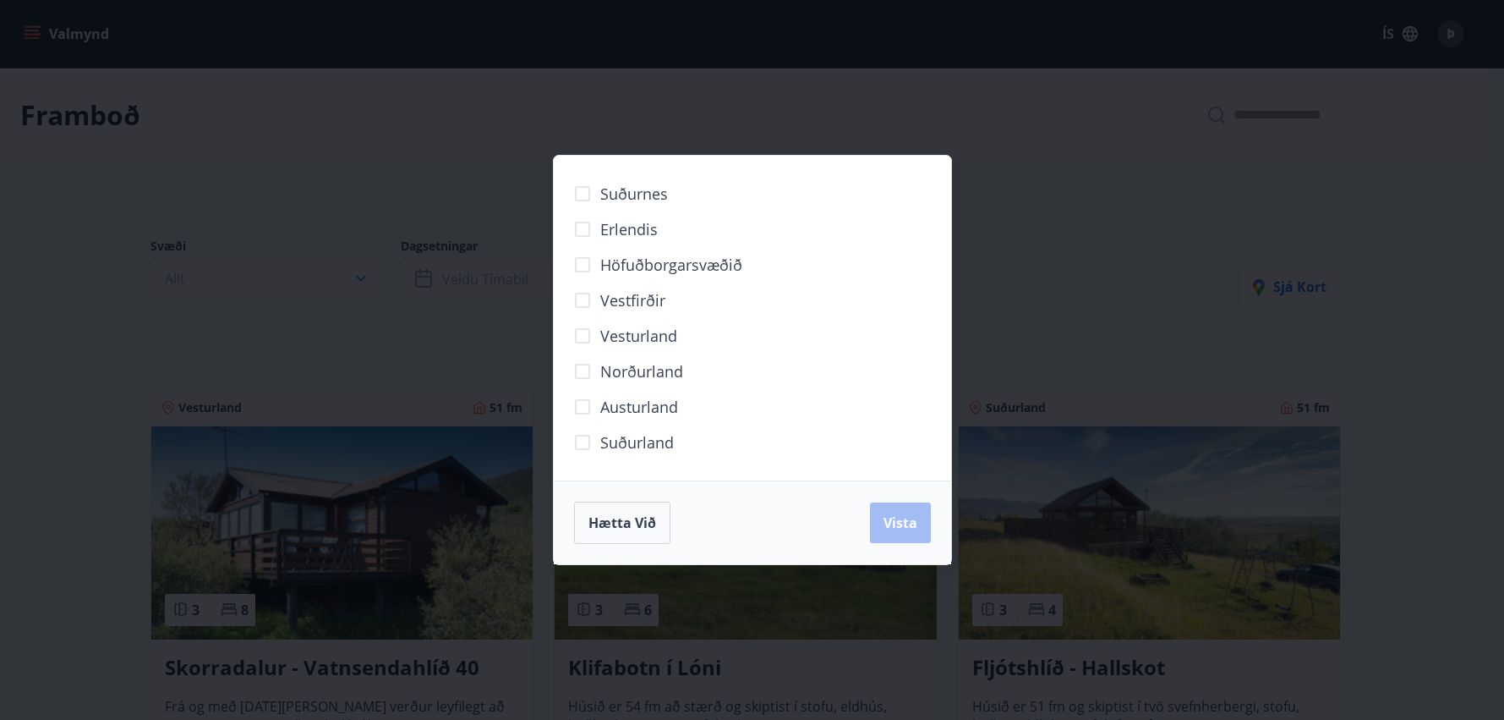
click at [648, 376] on span "Norðurland" at bounding box center [641, 371] width 83 height 22
click at [922, 530] on button "Vista" at bounding box center [900, 522] width 61 height 41
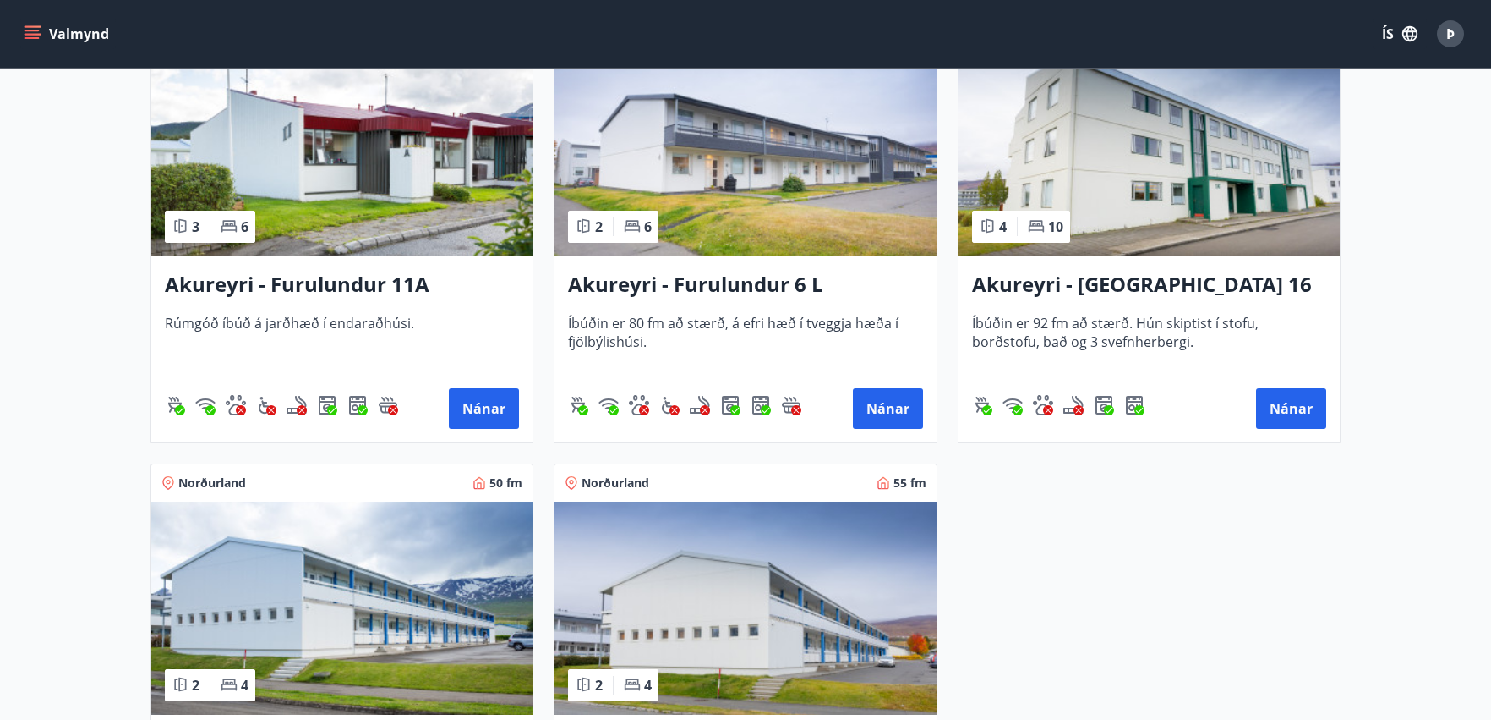
scroll to position [423, 0]
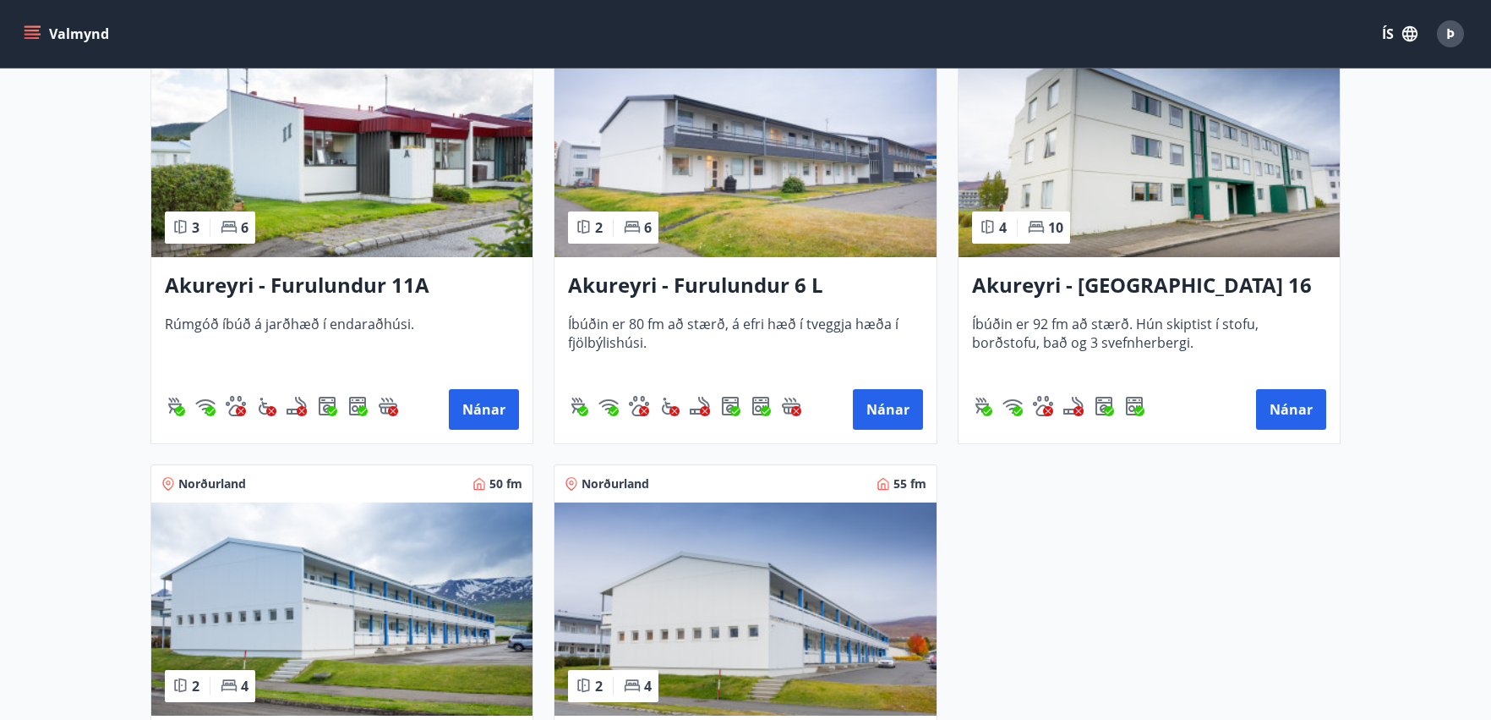
click at [725, 326] on span "Íbúðin er 80 fm að stærð, á efri hæð í tveggja hæða í fjölbýlishúsi." at bounding box center [745, 343] width 354 height 56
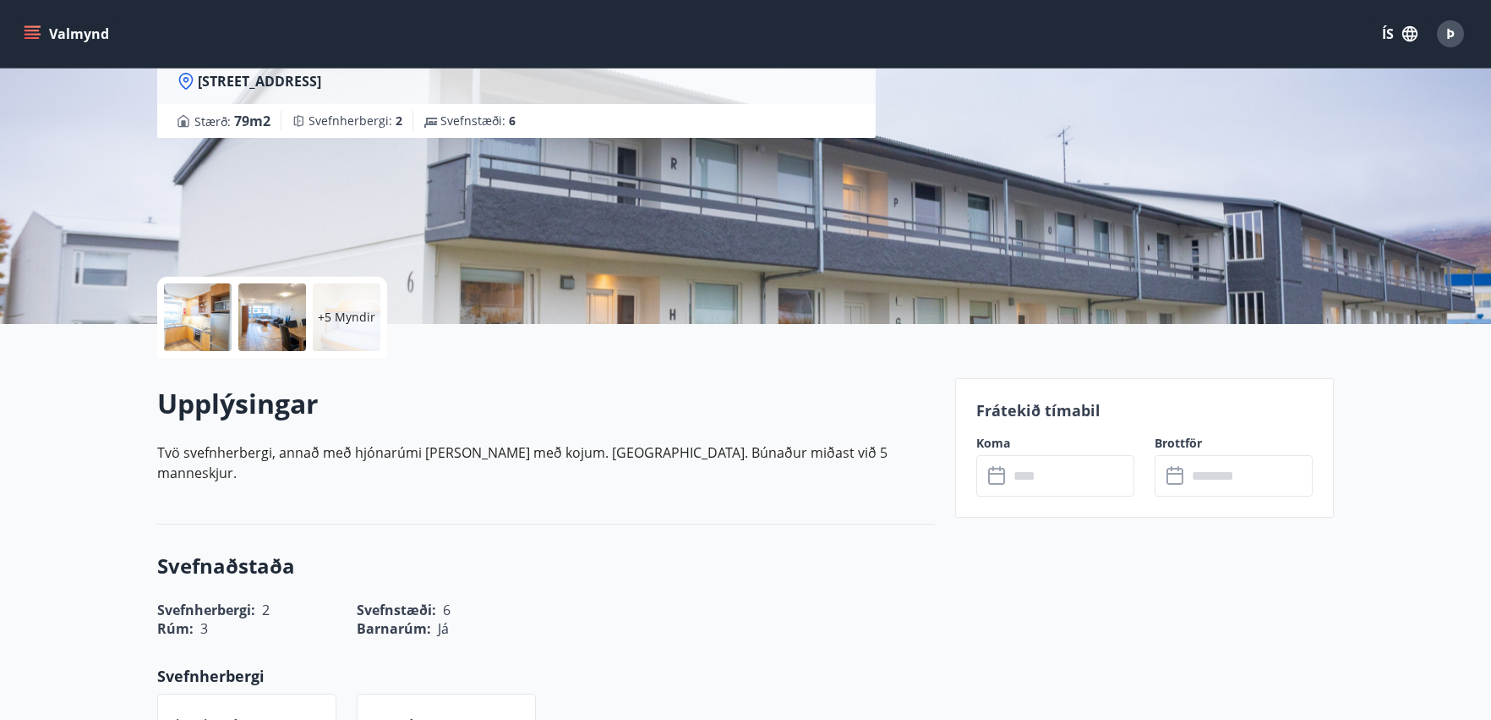
scroll to position [169, 0]
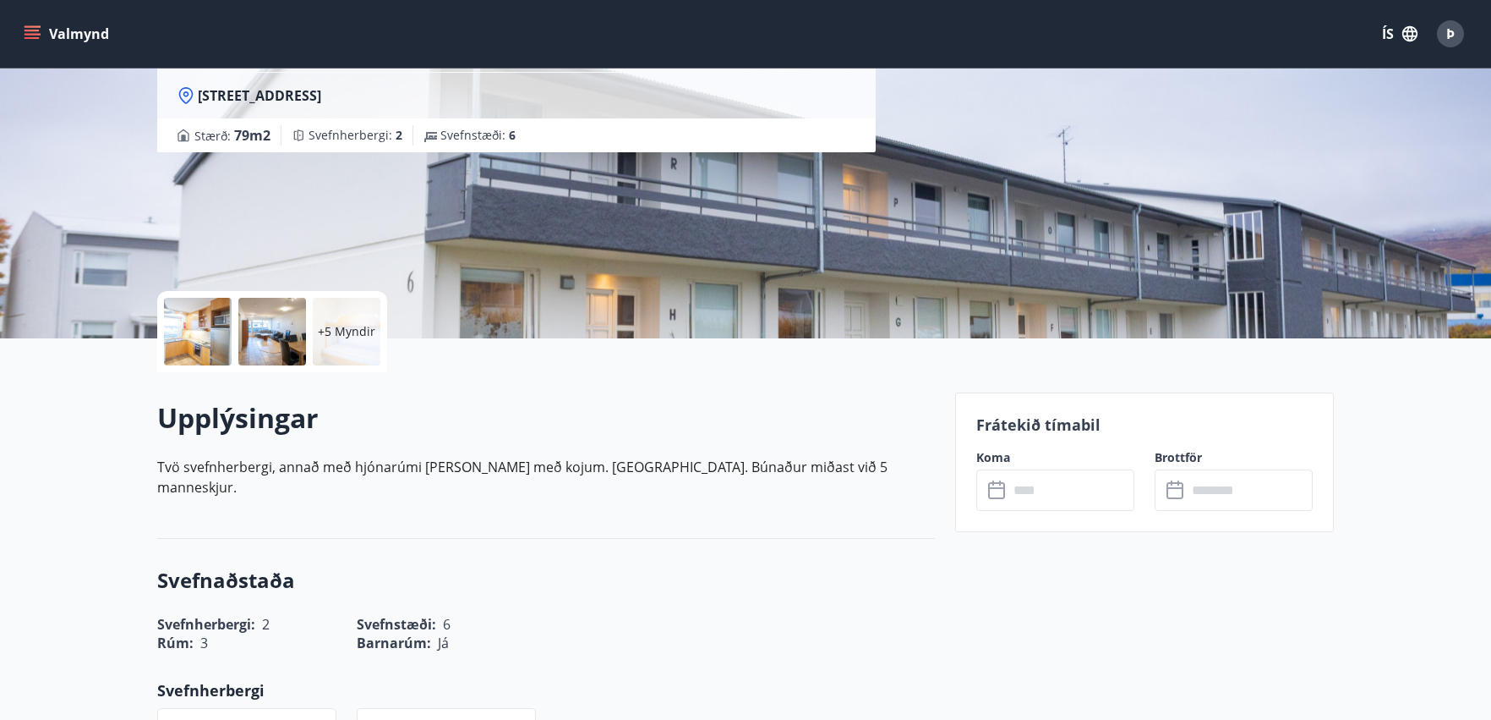
click at [1055, 497] on input "text" at bounding box center [1072, 489] width 126 height 41
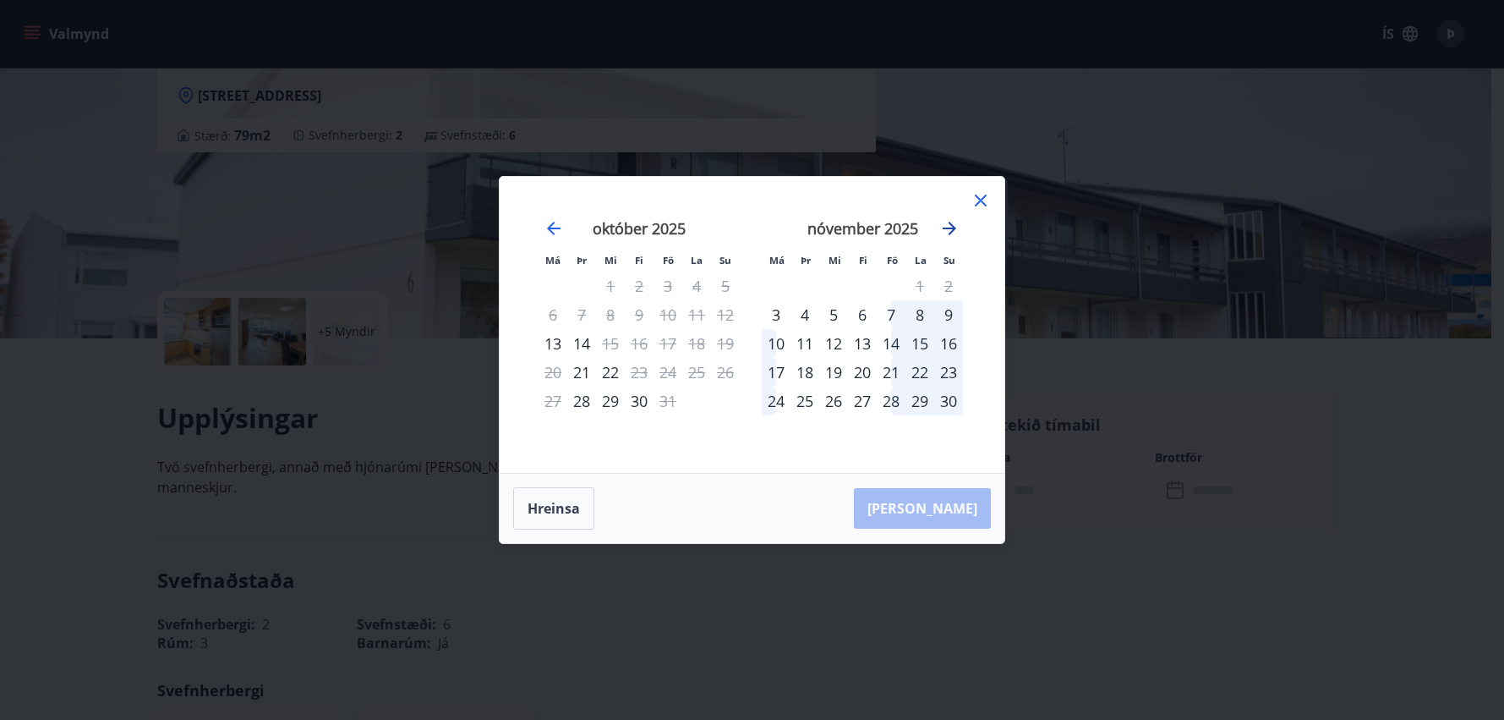
click at [944, 224] on icon "Move forward to switch to the next month." at bounding box center [949, 228] width 20 height 20
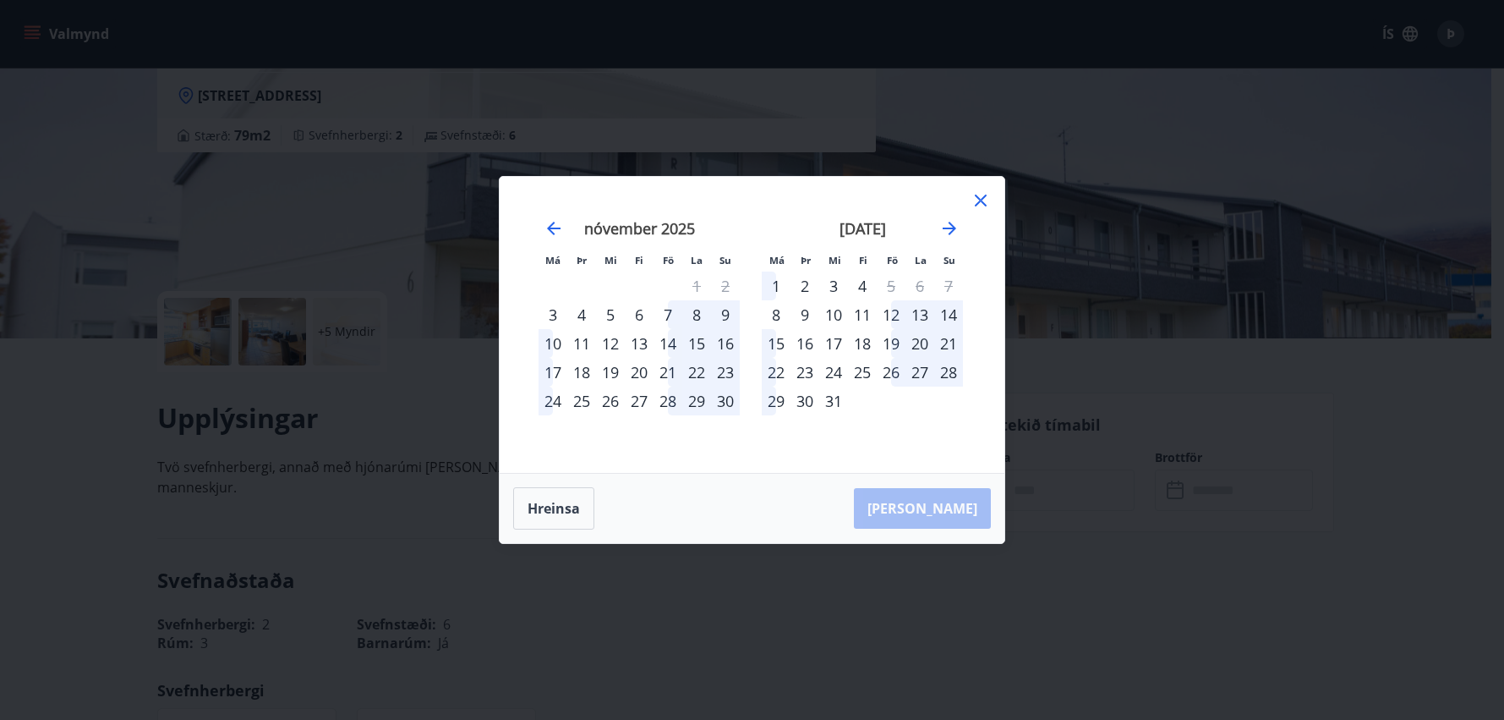
click at [977, 200] on icon at bounding box center [981, 200] width 20 height 20
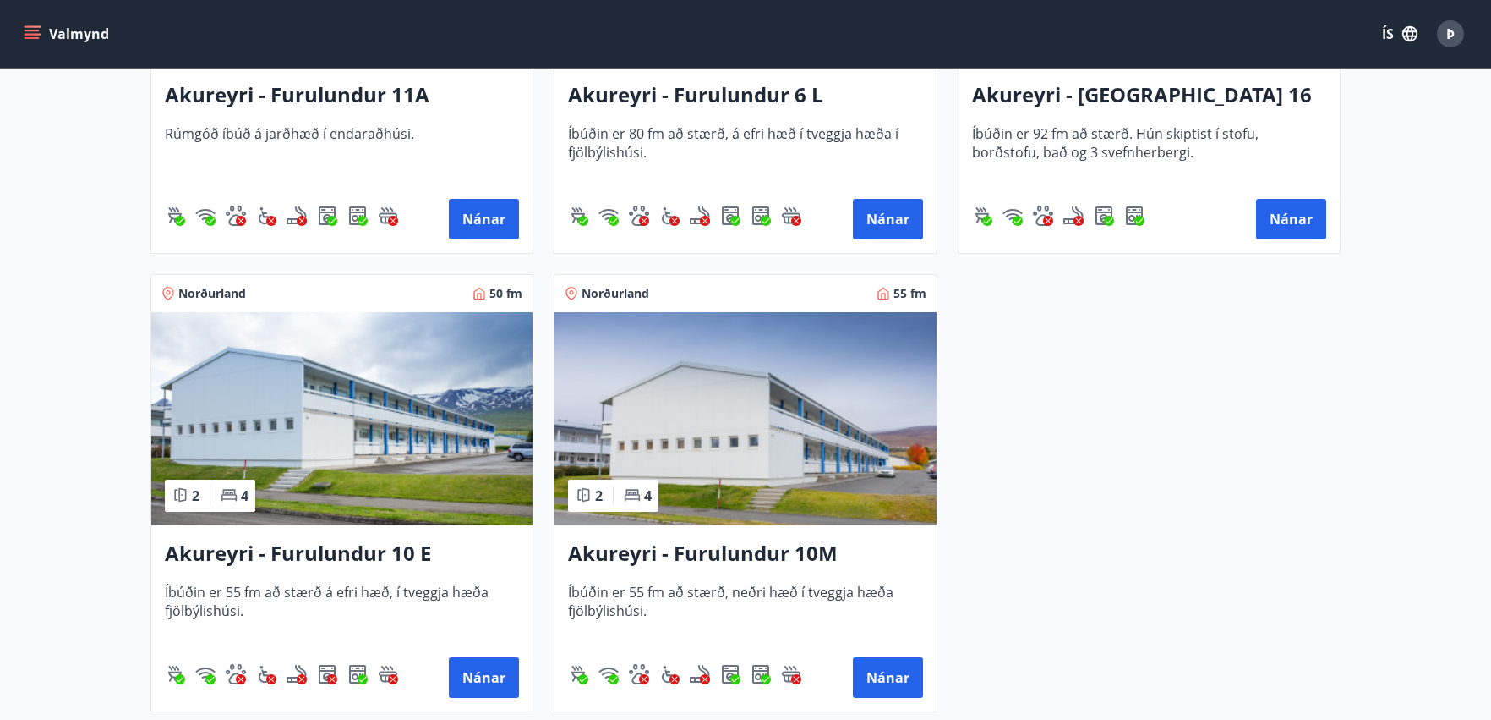
scroll to position [575, 0]
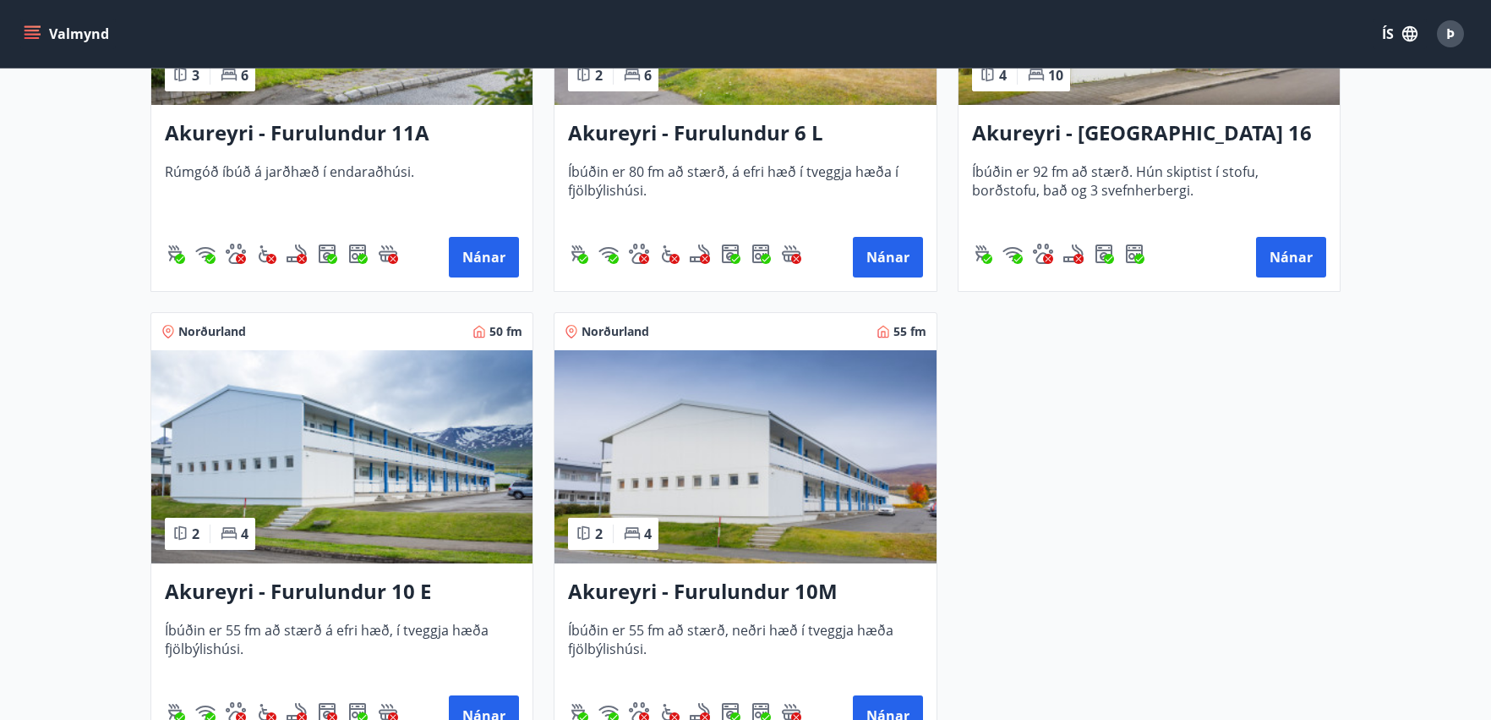
click at [350, 589] on h3 "Akureyri - Furulundur 10 E" at bounding box center [342, 592] width 354 height 30
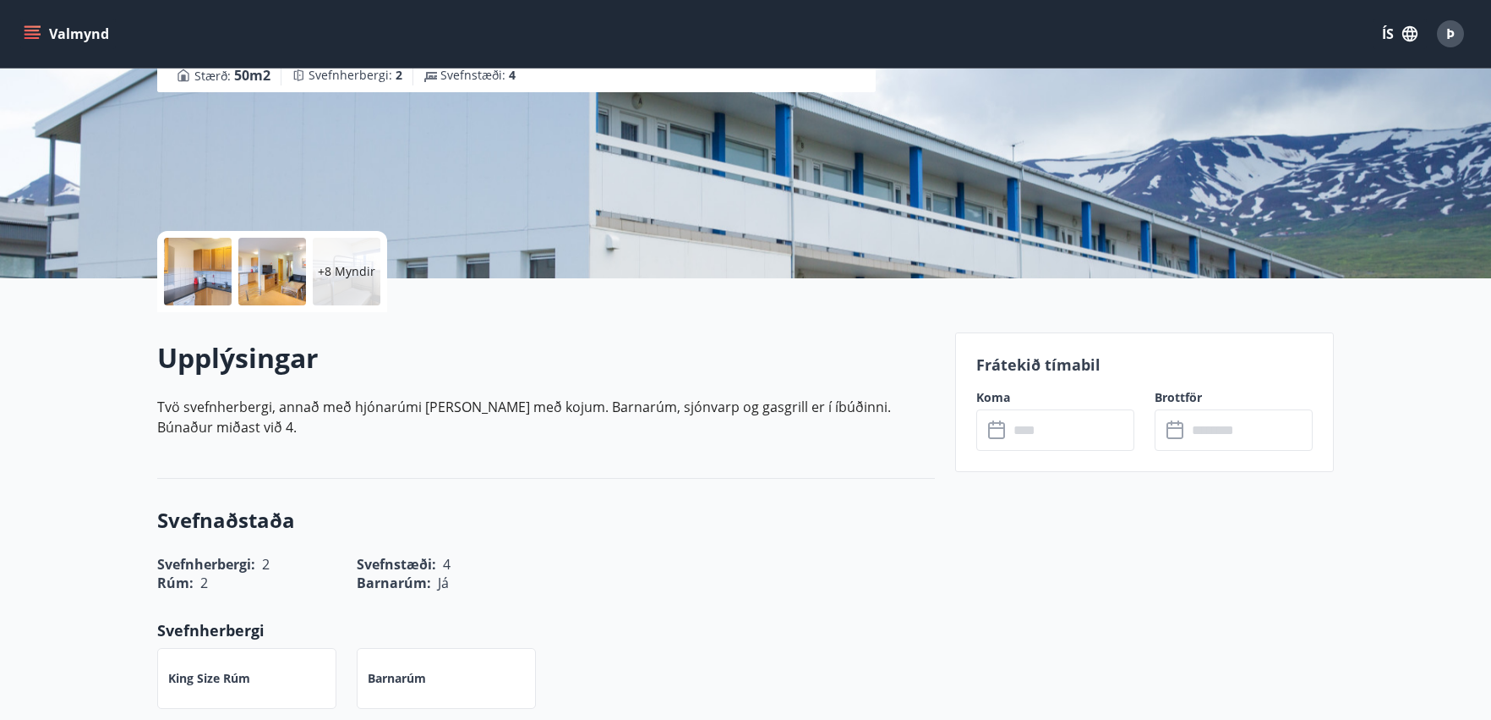
scroll to position [254, 0]
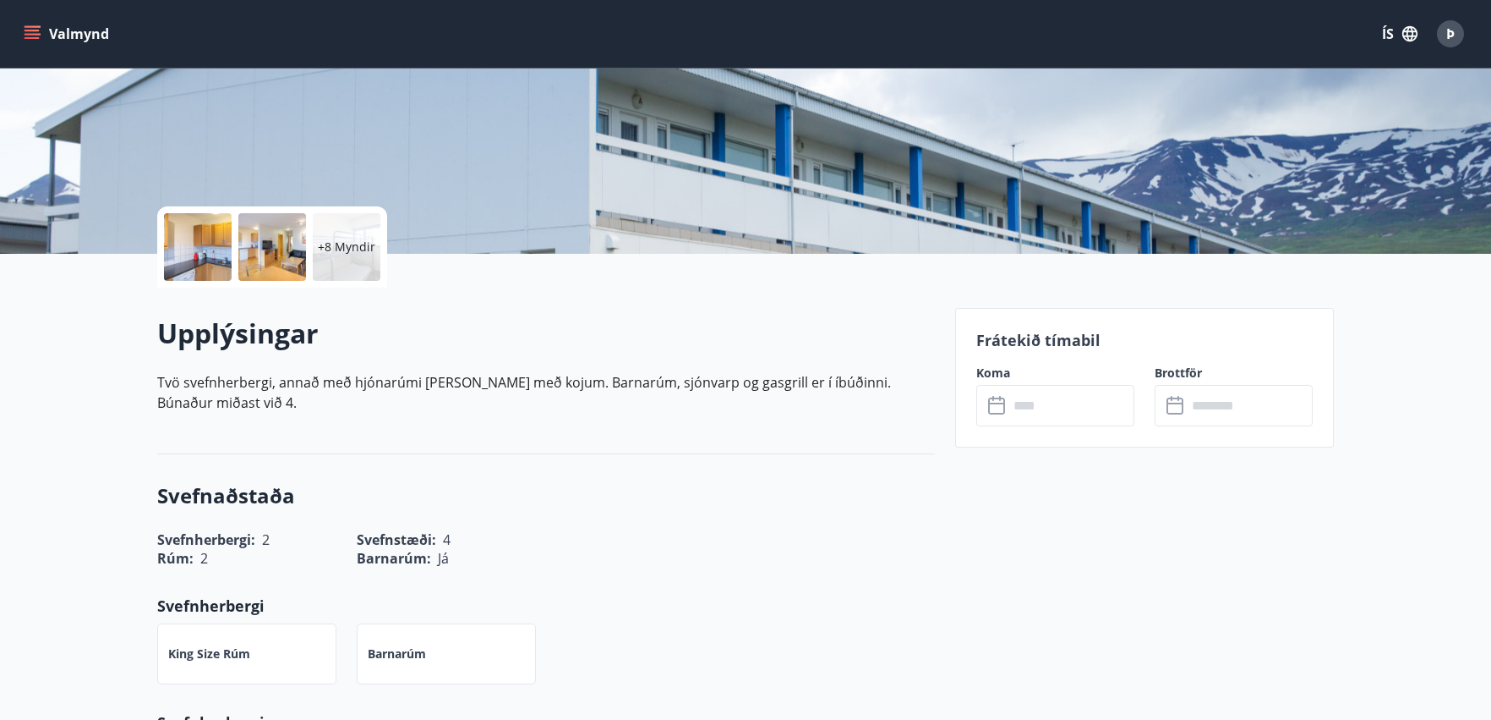
click at [1019, 403] on input "text" at bounding box center [1072, 405] width 126 height 41
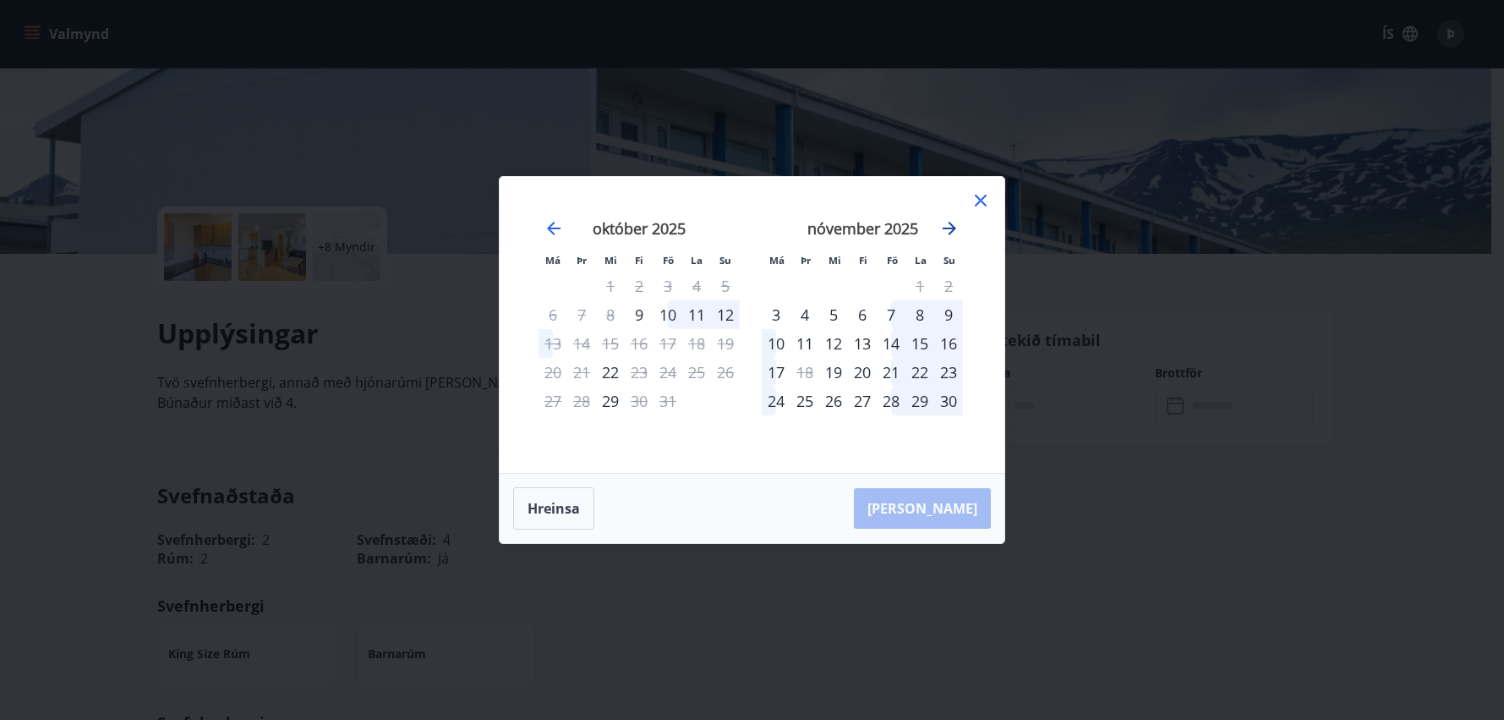
click at [947, 232] on icon "Move forward to switch to the next month." at bounding box center [949, 228] width 20 height 20
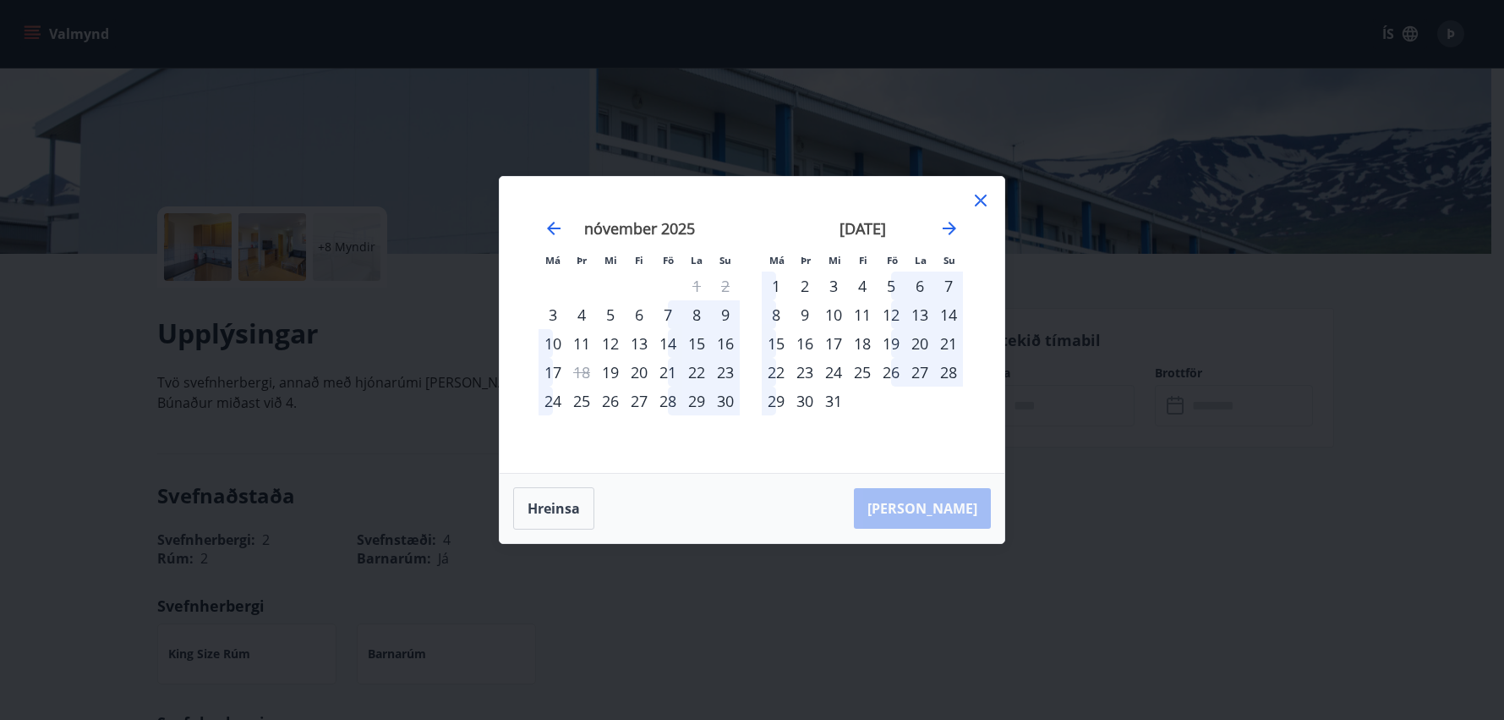
click at [864, 287] on div "4" at bounding box center [862, 285] width 29 height 29
click at [944, 285] on div "7" at bounding box center [948, 285] width 29 height 29
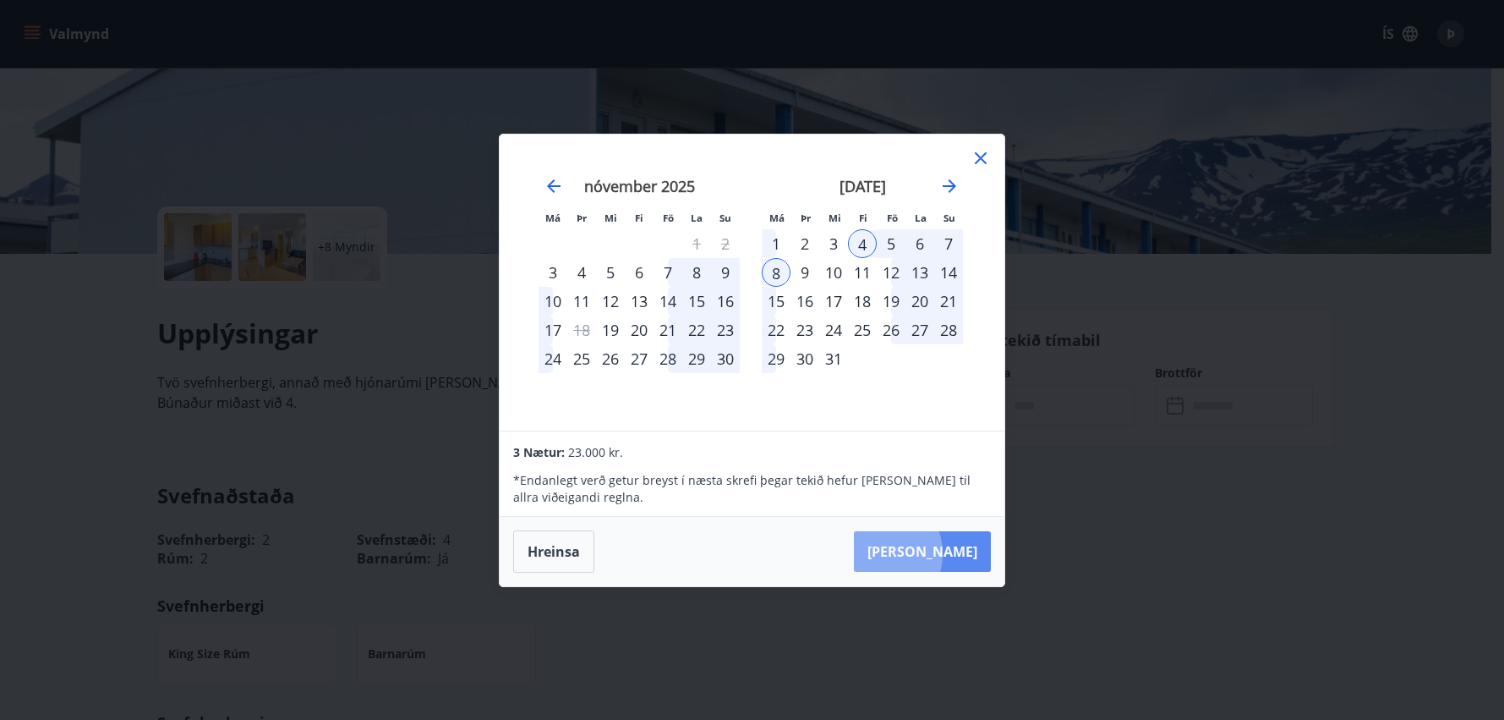
click at [923, 553] on button "[PERSON_NAME]" at bounding box center [922, 551] width 137 height 41
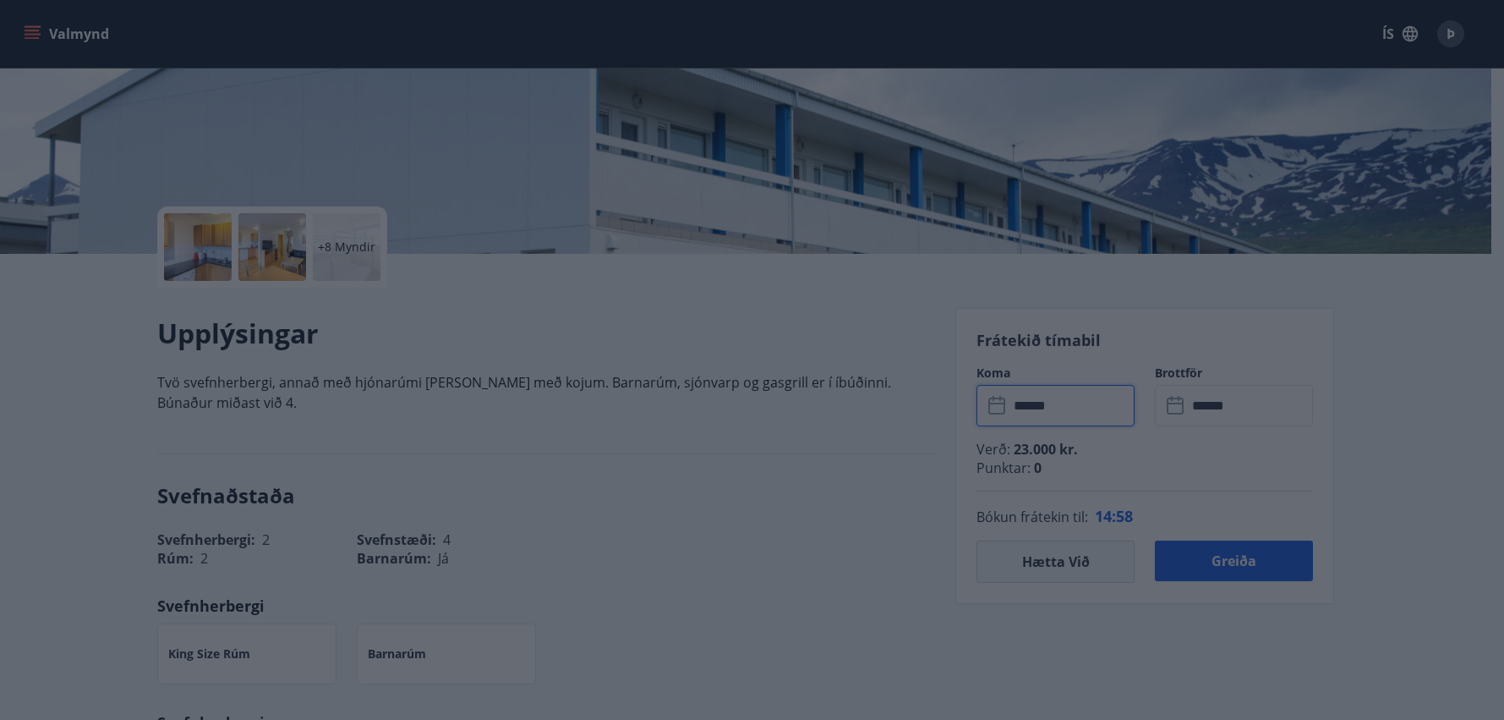
type input "******"
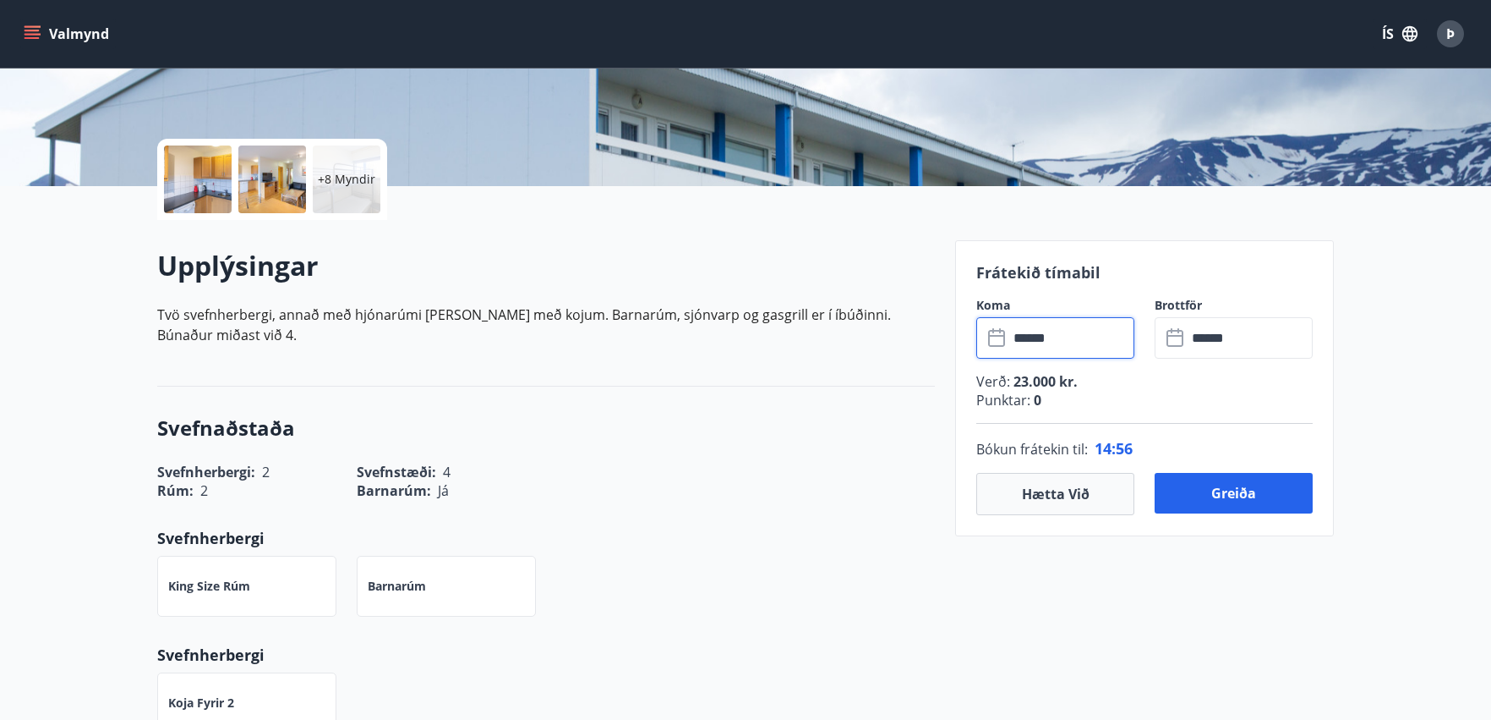
scroll to position [423, 0]
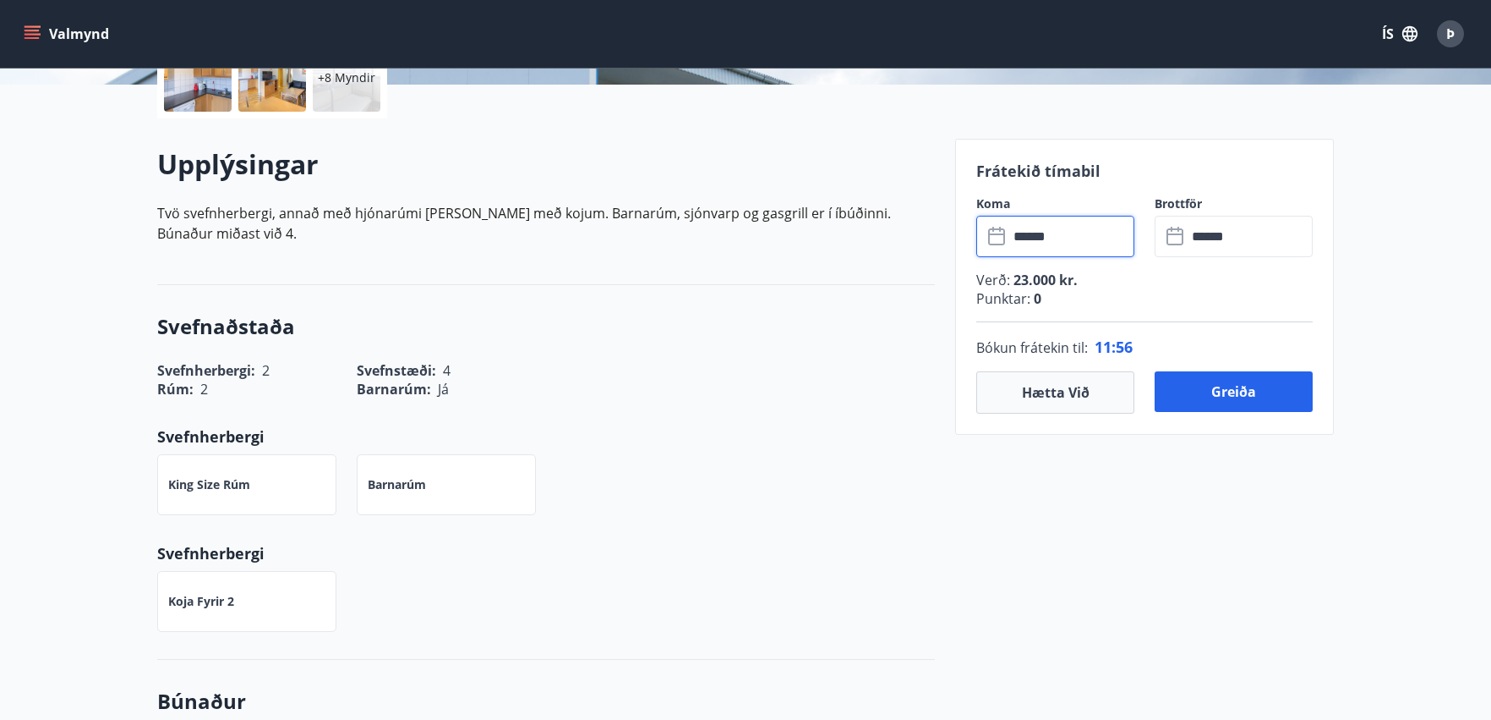
click at [858, 594] on div "Koja fyrir 2" at bounding box center [536, 590] width 798 height 81
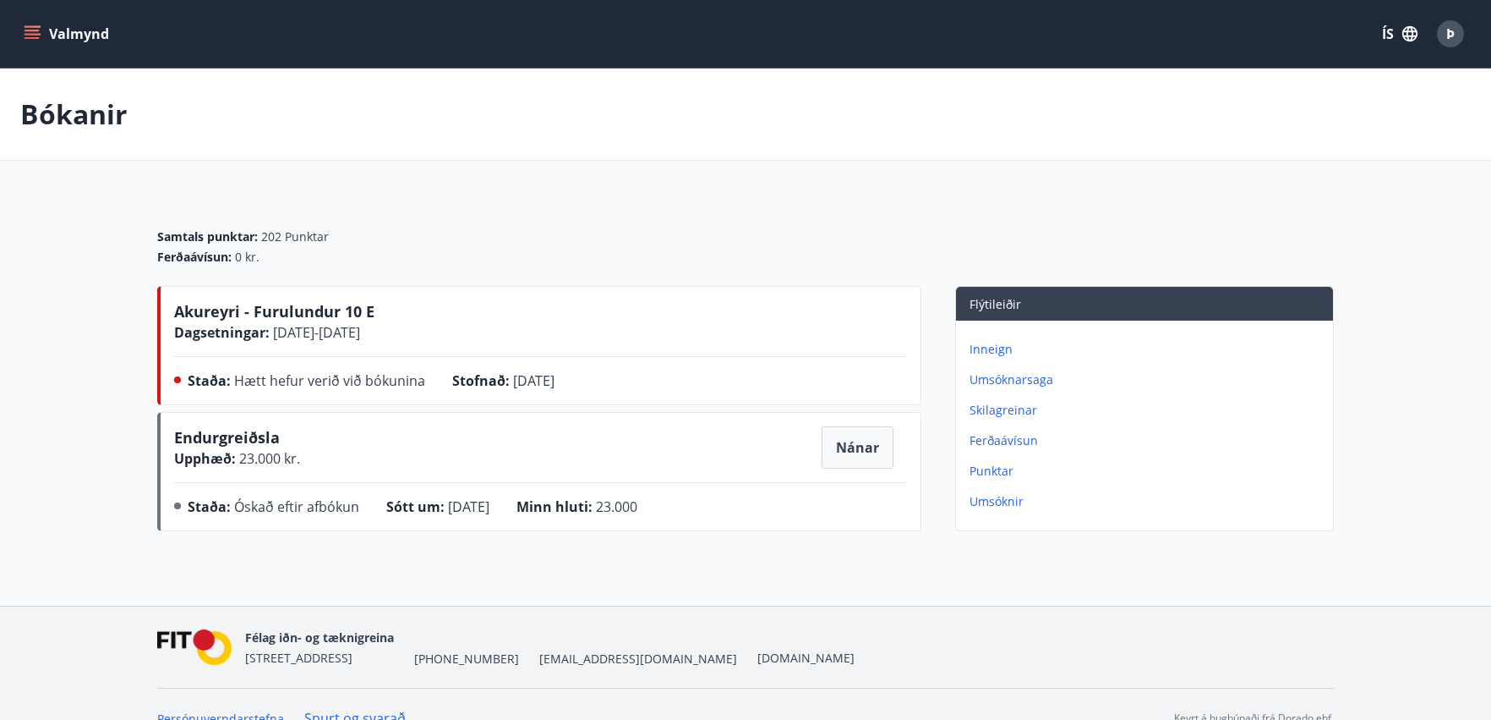
drag, startPoint x: 914, startPoint y: 173, endPoint x: 802, endPoint y: 161, distance: 113.2
click at [914, 173] on main "Bókanir Samtals punktar : 202 Punktar Ferðaávísun : 0 kr. Akureyri - Furulundur…" at bounding box center [745, 302] width 1491 height 469
